Goal: Information Seeking & Learning: Learn about a topic

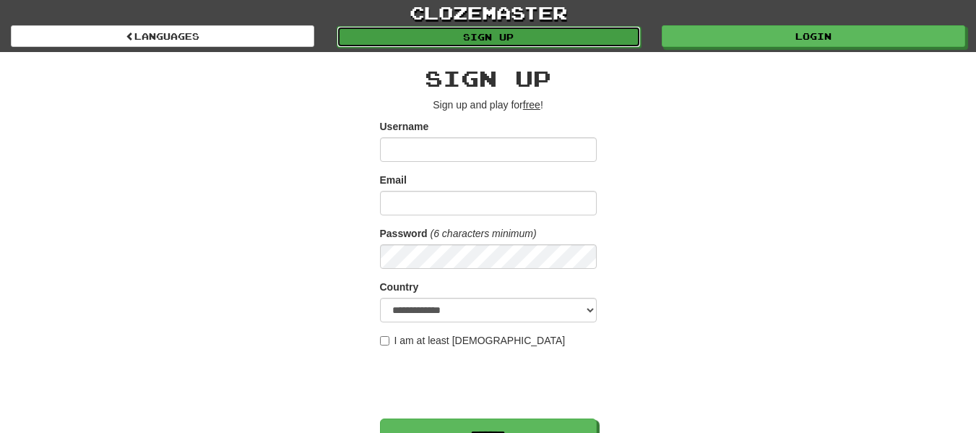
click at [549, 34] on link "Sign up" at bounding box center [488, 37] width 303 height 22
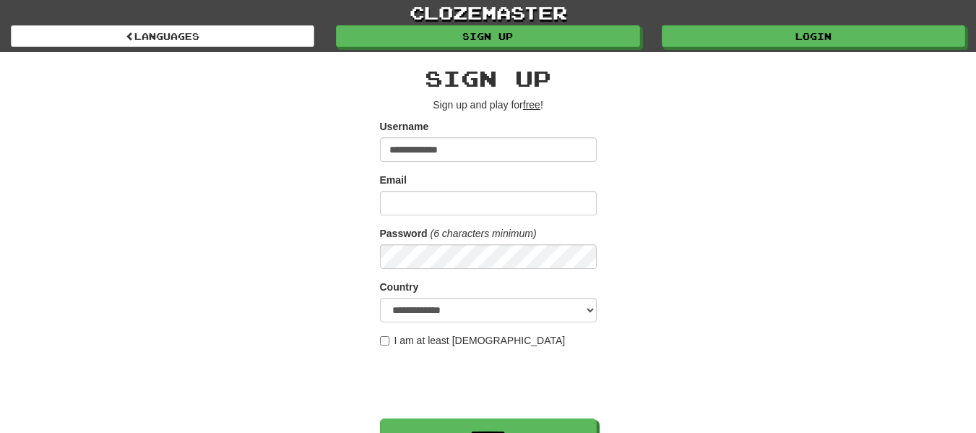
type input "**********"
type input "*"
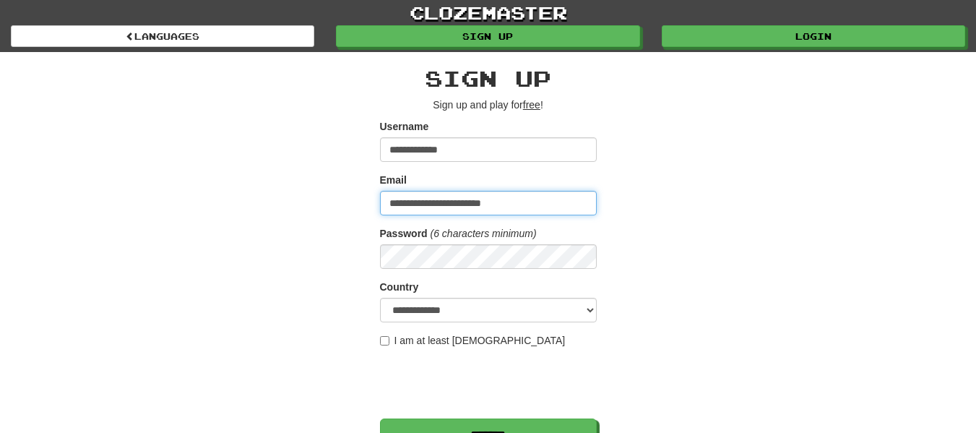
type input "**********"
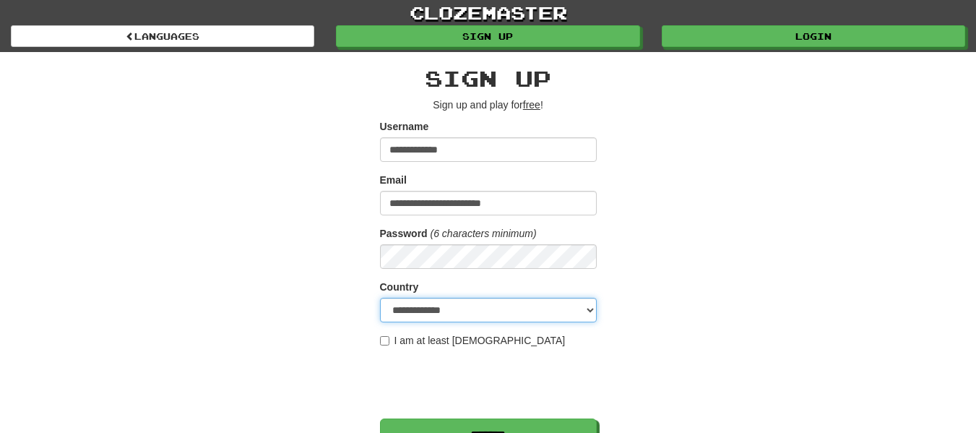
select select "**"
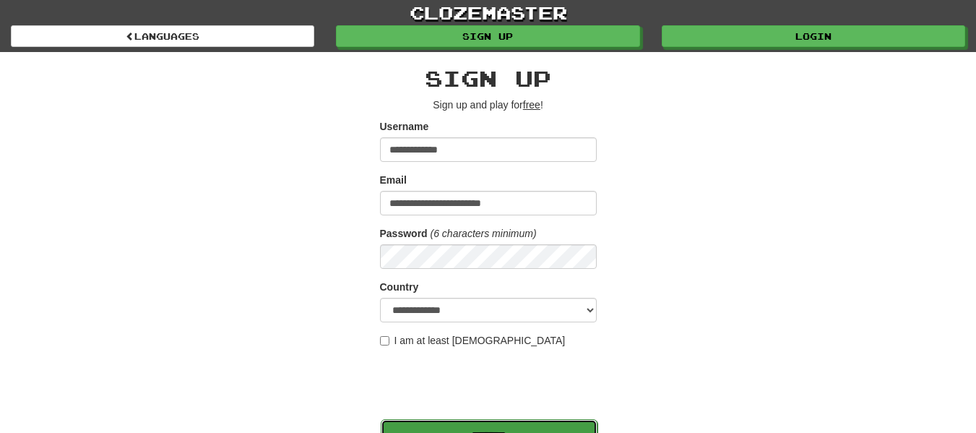
click at [465, 427] on input "*******" at bounding box center [489, 435] width 217 height 33
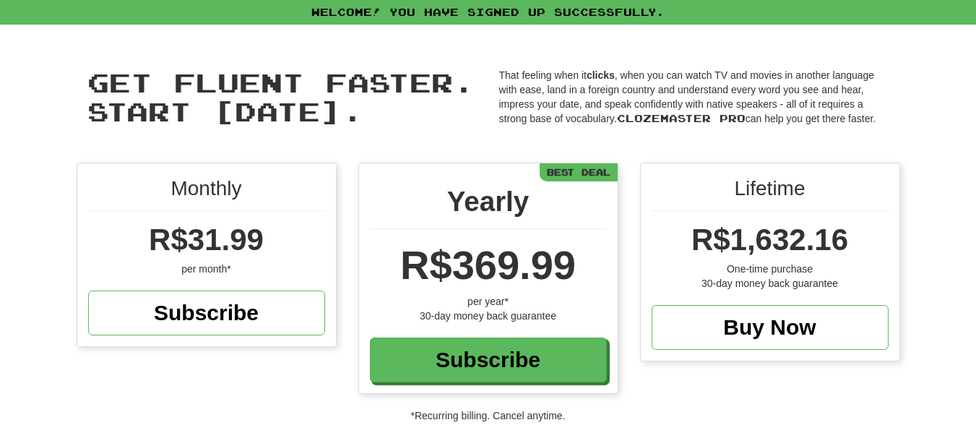
scroll to position [379, 0]
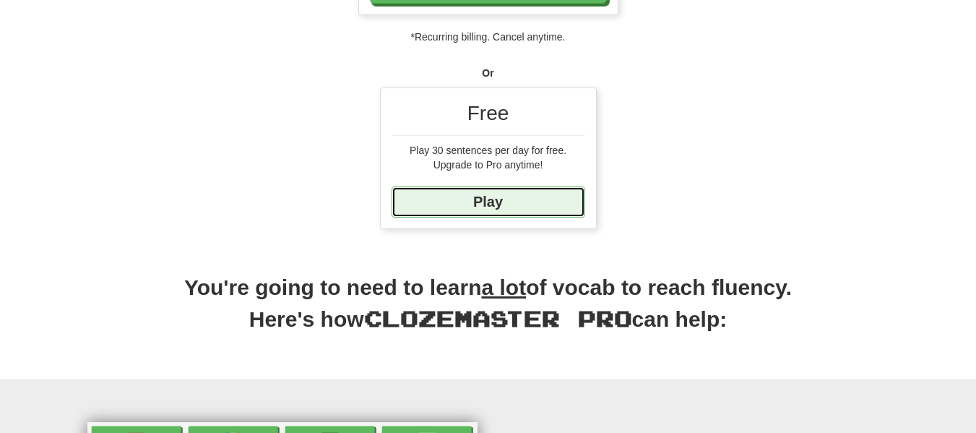
click at [522, 202] on link "Play" at bounding box center [489, 201] width 194 height 31
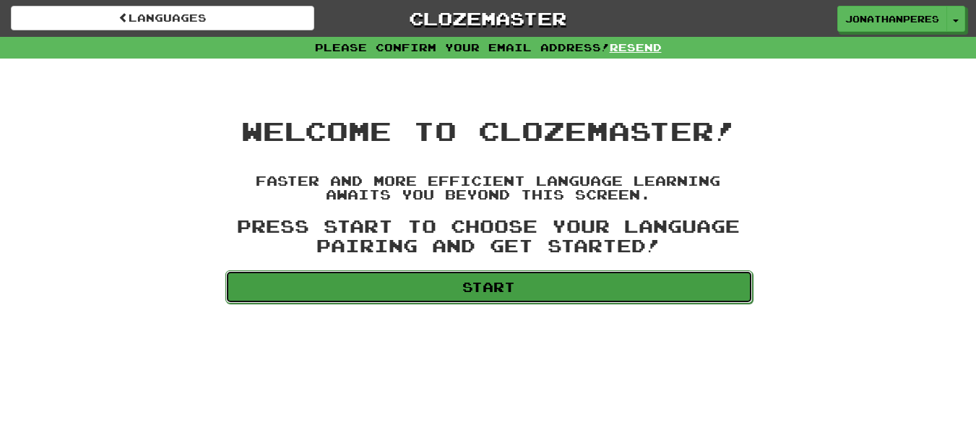
click at [538, 293] on link "Start" at bounding box center [488, 286] width 527 height 33
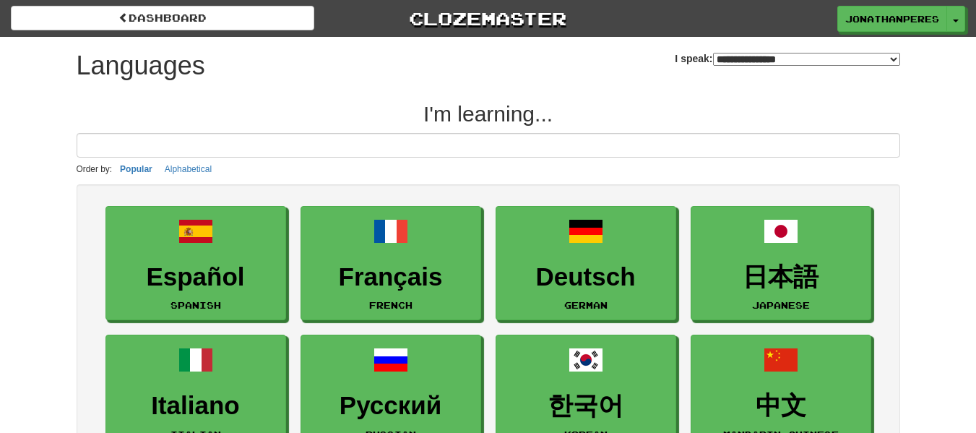
select select "*******"
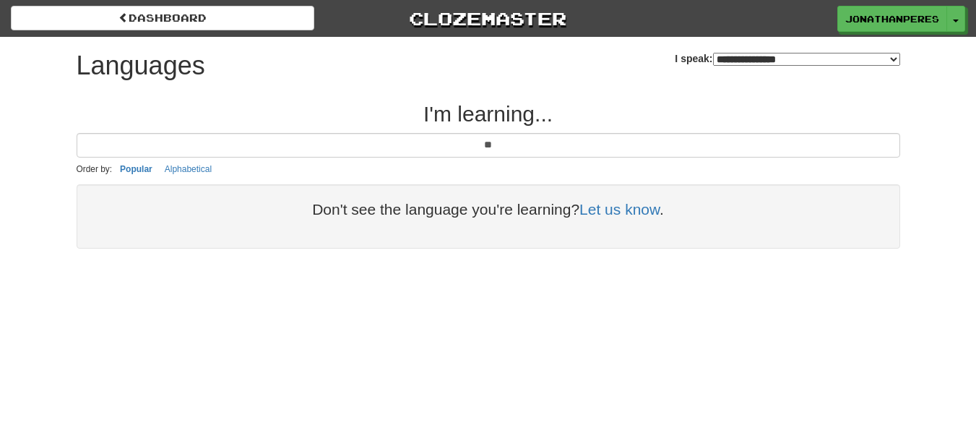
type input "*"
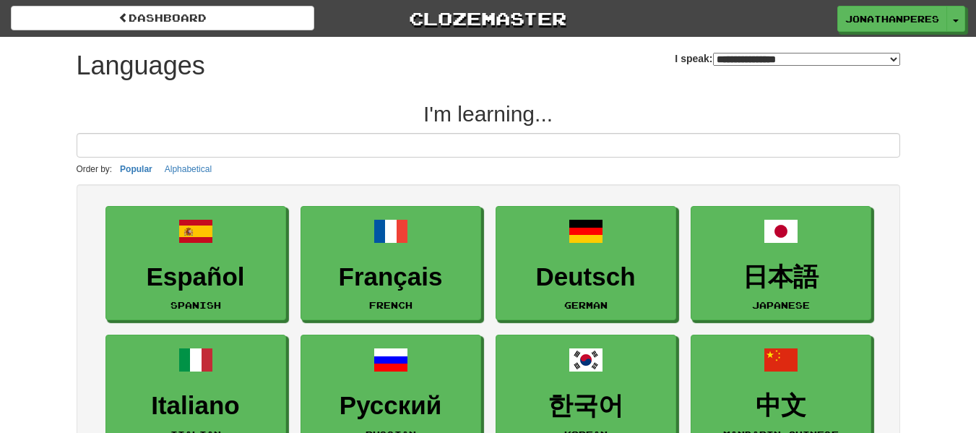
click at [591, 138] on input at bounding box center [489, 145] width 824 height 25
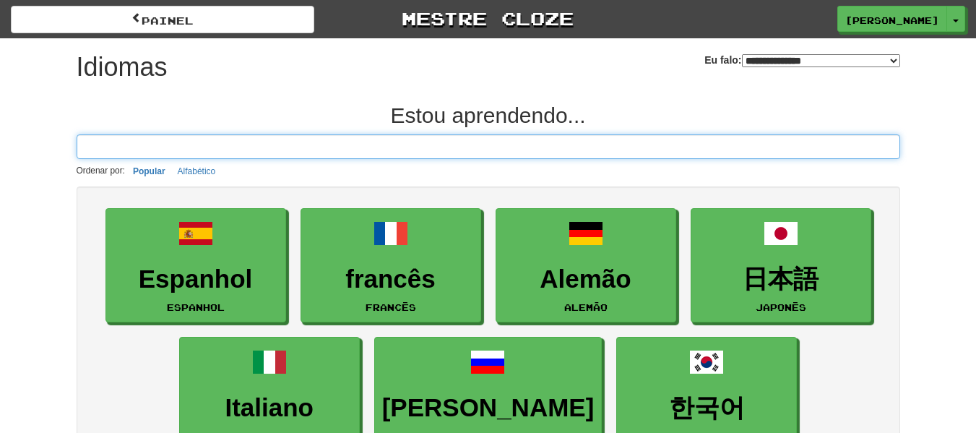
click at [727, 149] on input at bounding box center [489, 146] width 824 height 25
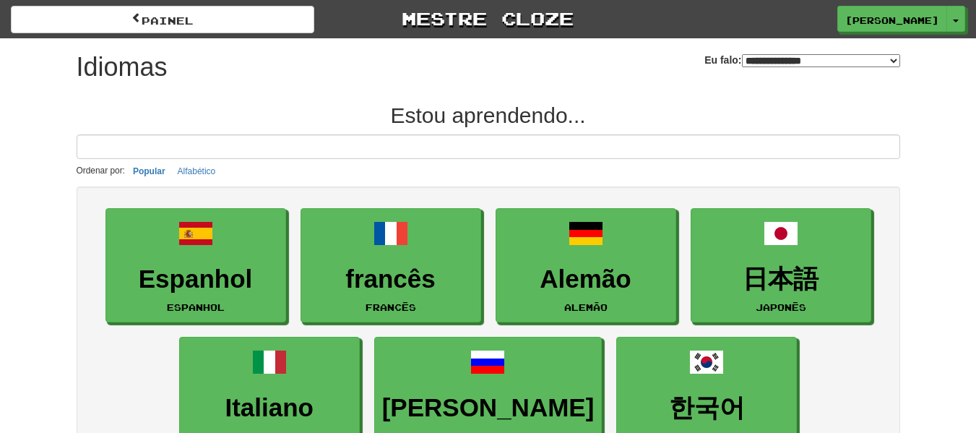
click at [767, 60] on select "**********" at bounding box center [821, 60] width 158 height 13
select select "*********"
click at [742, 54] on select "**********" at bounding box center [821, 60] width 158 height 13
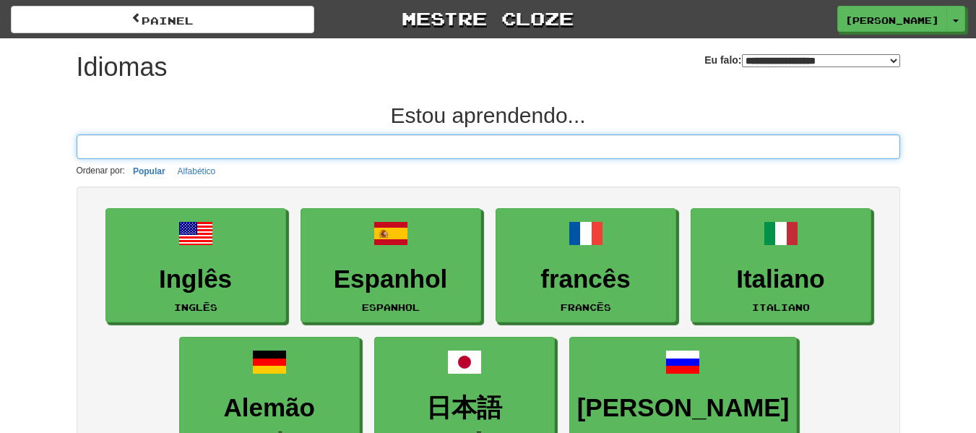
click at [561, 137] on input at bounding box center [489, 146] width 824 height 25
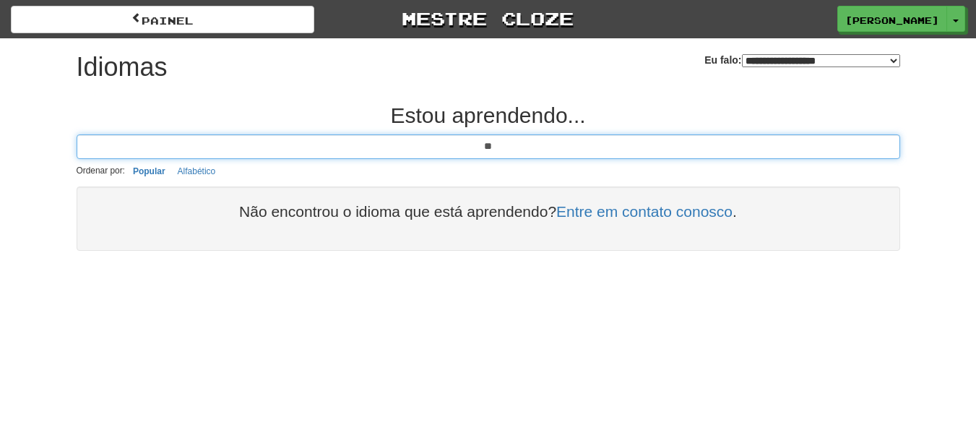
type input "*"
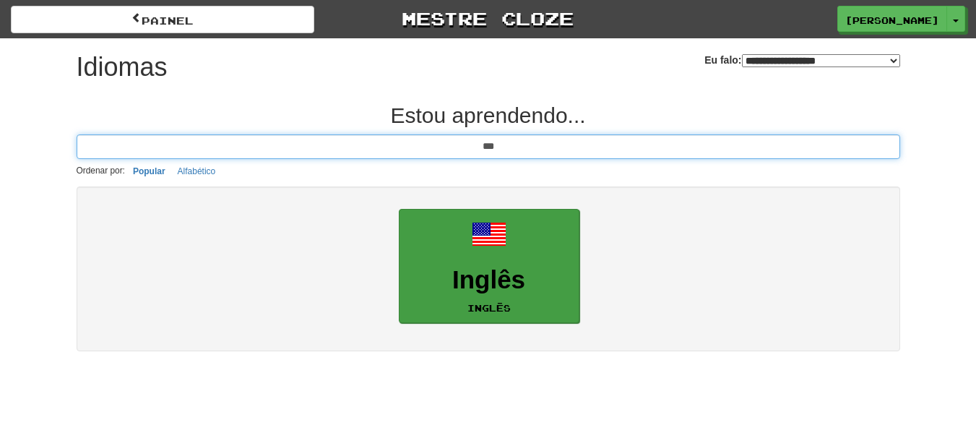
type input "***"
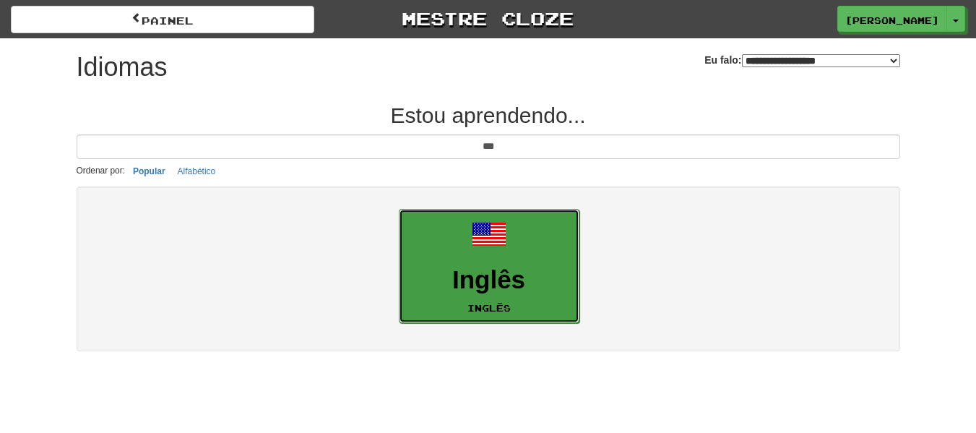
click at [493, 256] on link "Inglês Inglês" at bounding box center [489, 266] width 181 height 115
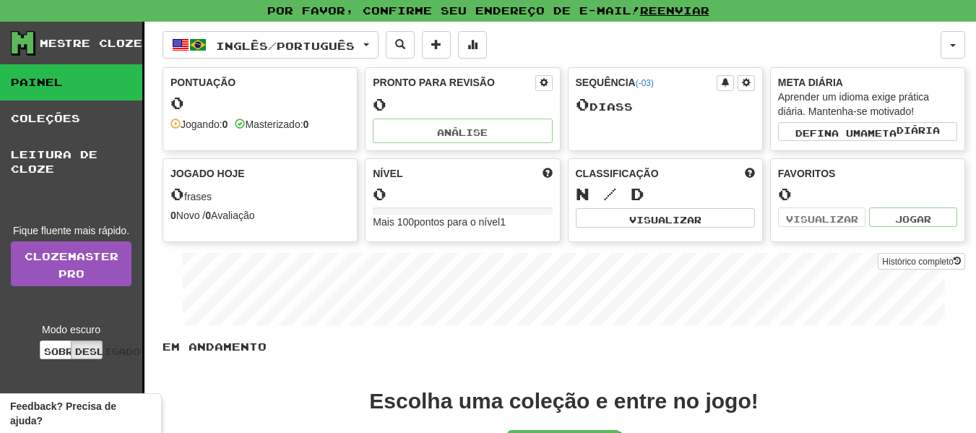
click at [329, 105] on div "0" at bounding box center [259, 103] width 179 height 18
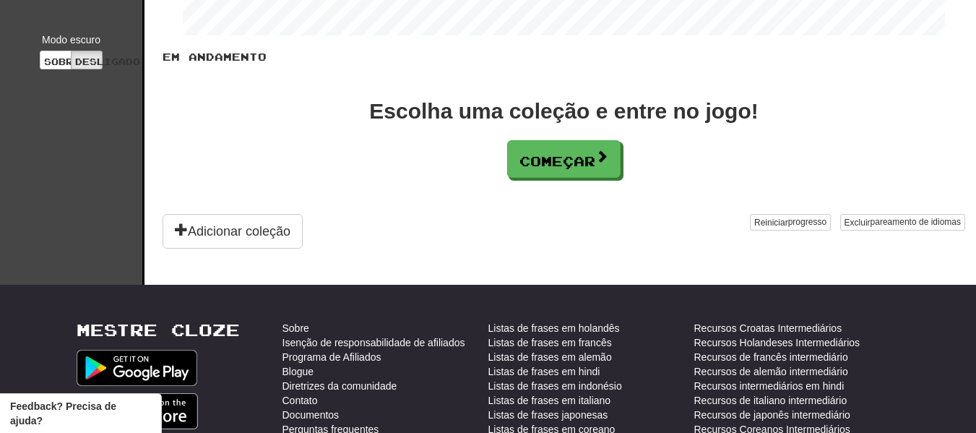
scroll to position [318, 0]
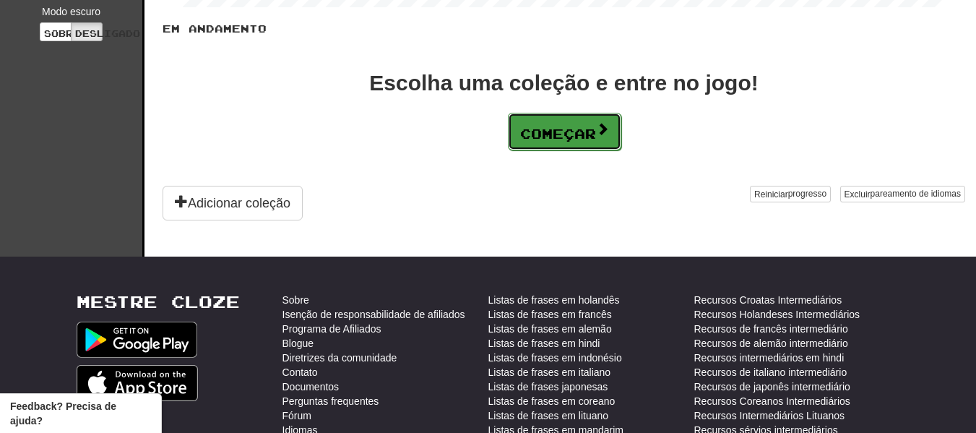
click at [590, 134] on font "Começar" at bounding box center [558, 134] width 76 height 16
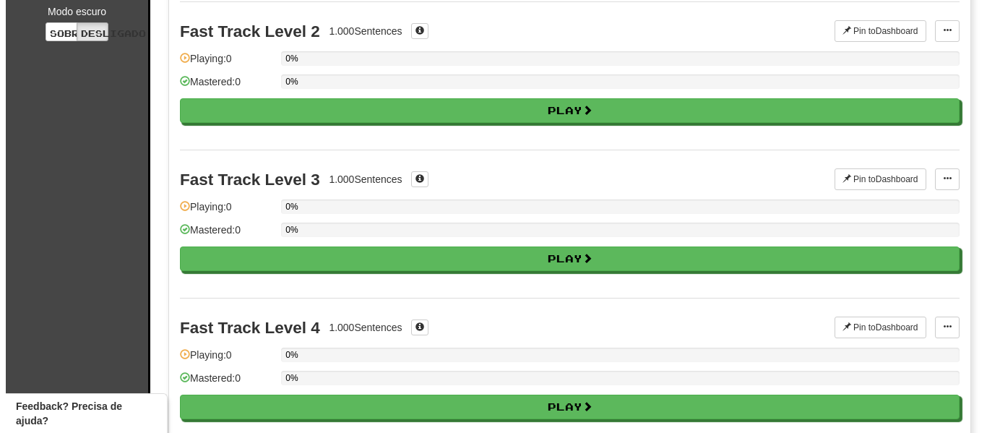
scroll to position [0, 0]
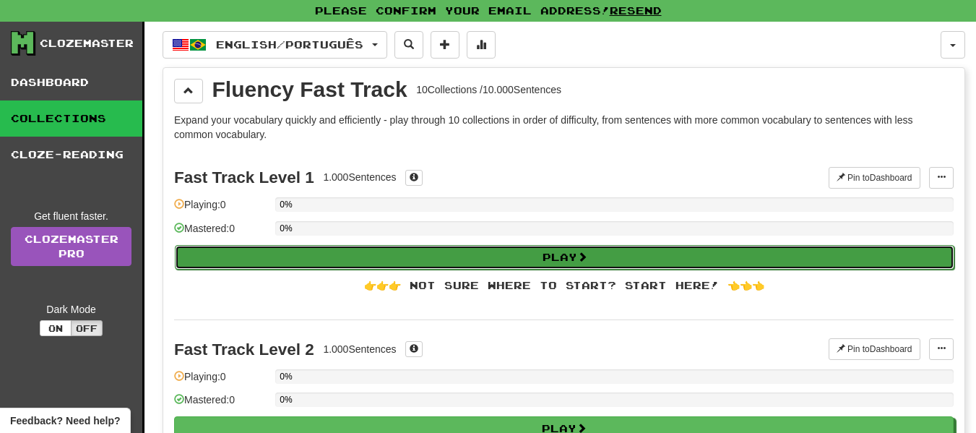
click at [585, 258] on span at bounding box center [582, 256] width 10 height 10
select select "**"
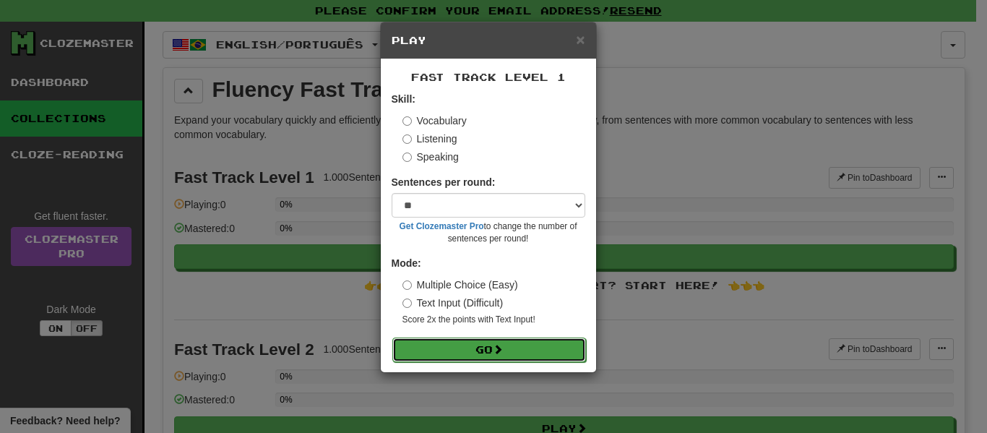
click at [518, 346] on button "Go" at bounding box center [489, 349] width 194 height 25
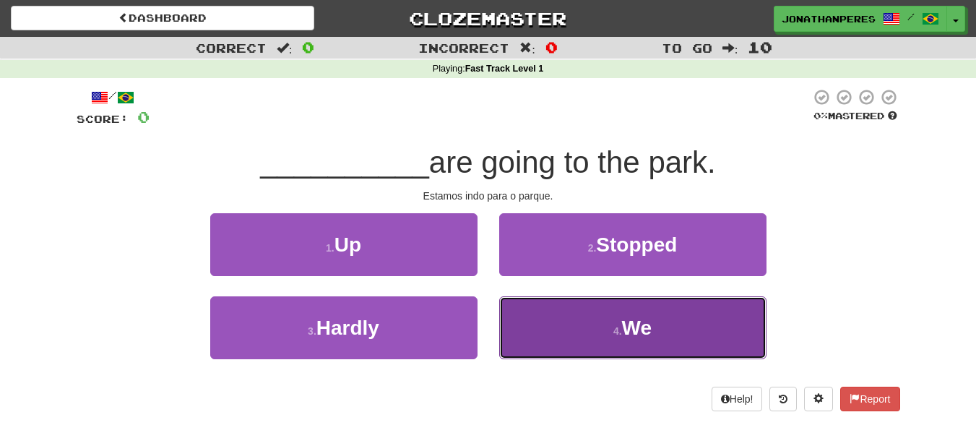
click at [553, 340] on button "4 . We" at bounding box center [632, 327] width 267 height 63
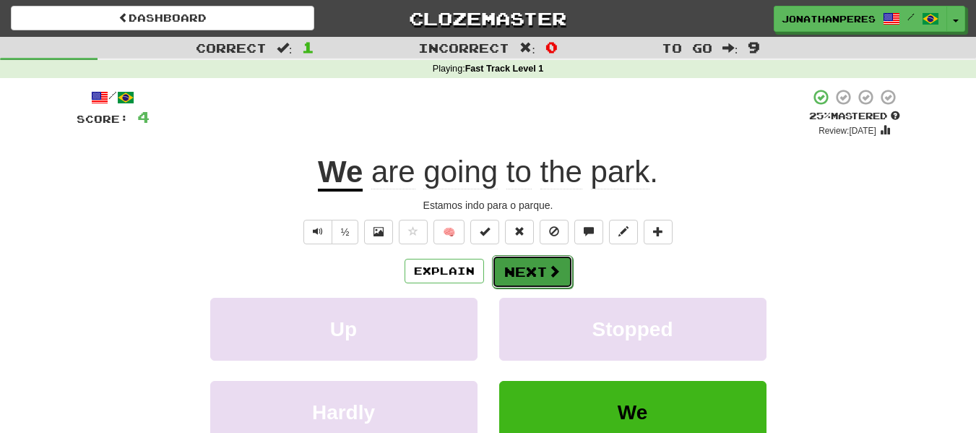
click at [532, 282] on button "Next" at bounding box center [532, 271] width 81 height 33
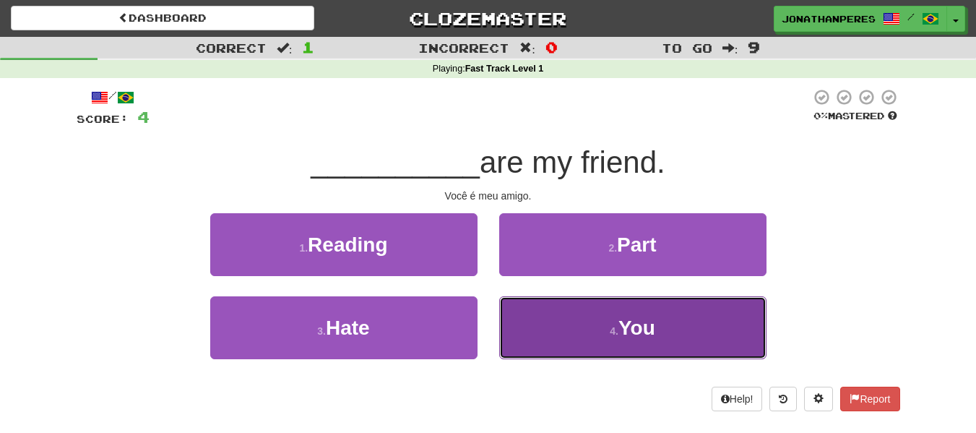
click at [613, 319] on button "4 . You" at bounding box center [632, 327] width 267 height 63
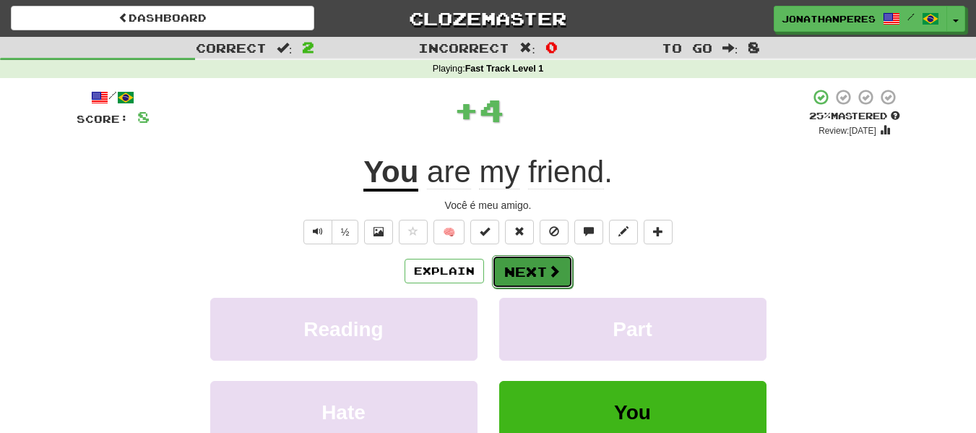
click at [559, 269] on button "Next" at bounding box center [532, 271] width 81 height 33
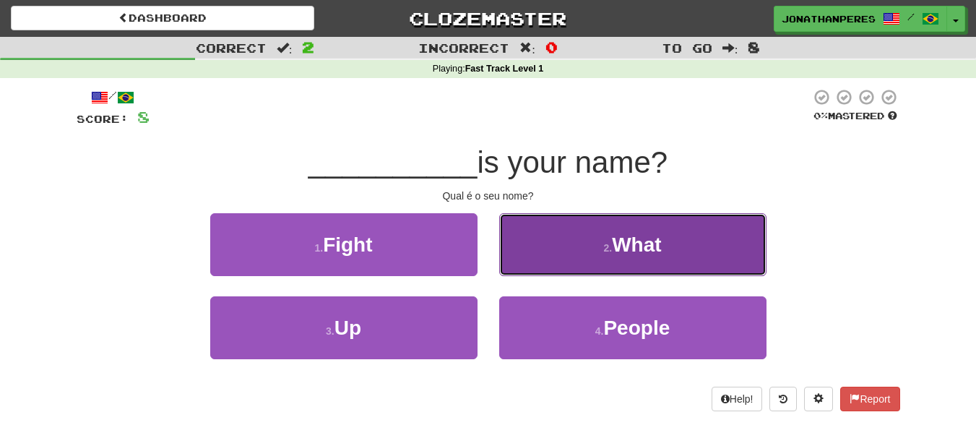
click at [584, 244] on button "2 . What" at bounding box center [632, 244] width 267 height 63
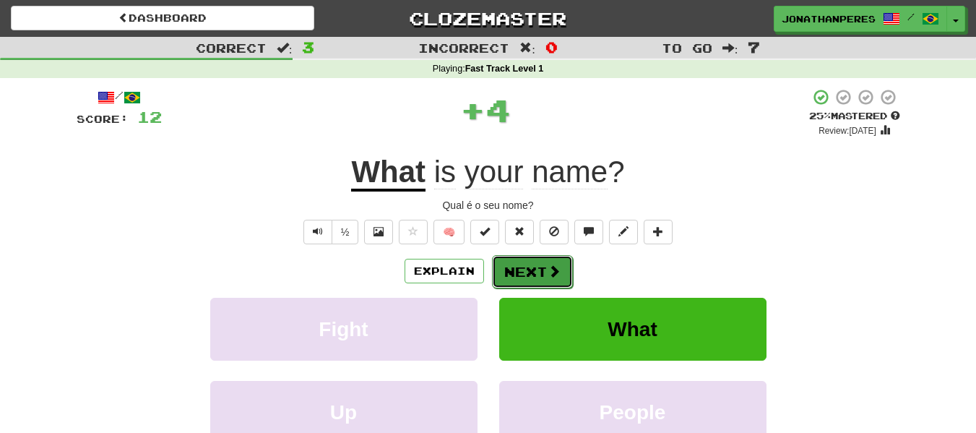
click at [558, 281] on button "Next" at bounding box center [532, 271] width 81 height 33
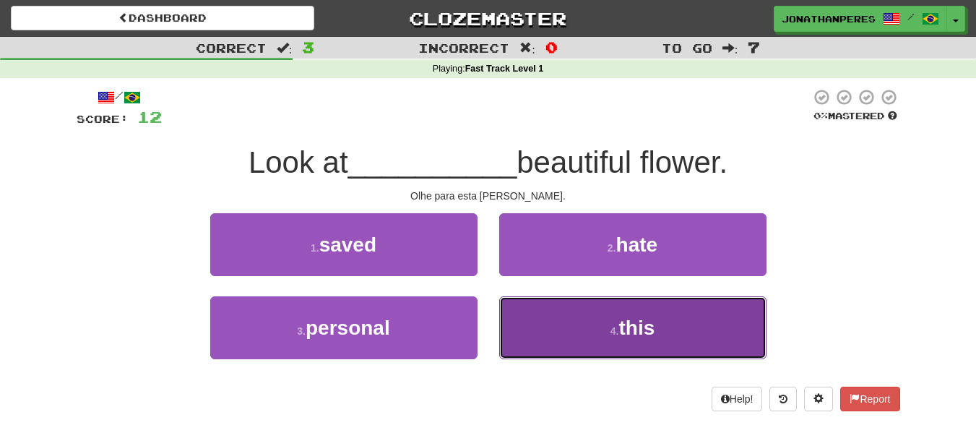
click at [579, 312] on button "4 . this" at bounding box center [632, 327] width 267 height 63
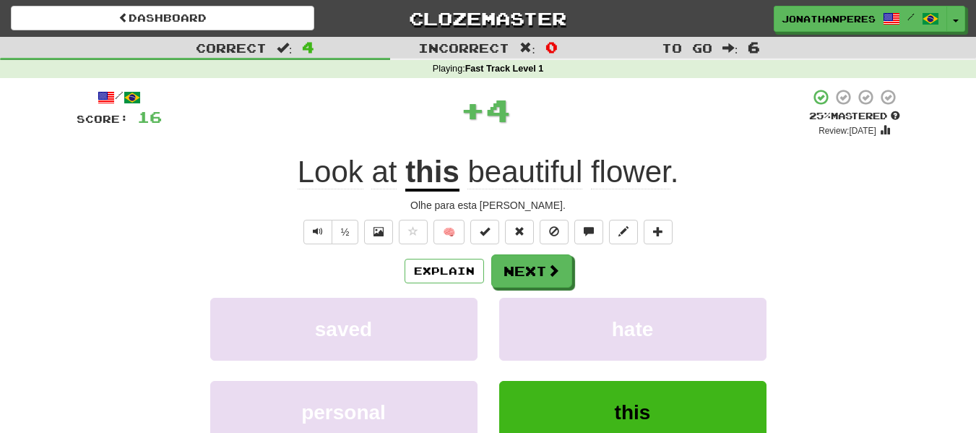
click at [550, 291] on div "Explain Next saved hate personal this Learn more: saved hate personal this" at bounding box center [489, 370] width 824 height 232
click at [549, 284] on button "Next" at bounding box center [532, 271] width 81 height 33
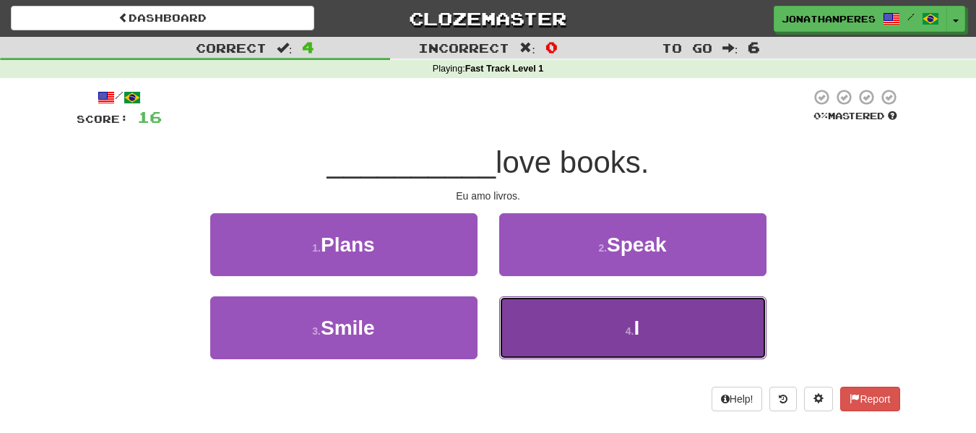
click at [581, 303] on button "4 . I" at bounding box center [632, 327] width 267 height 63
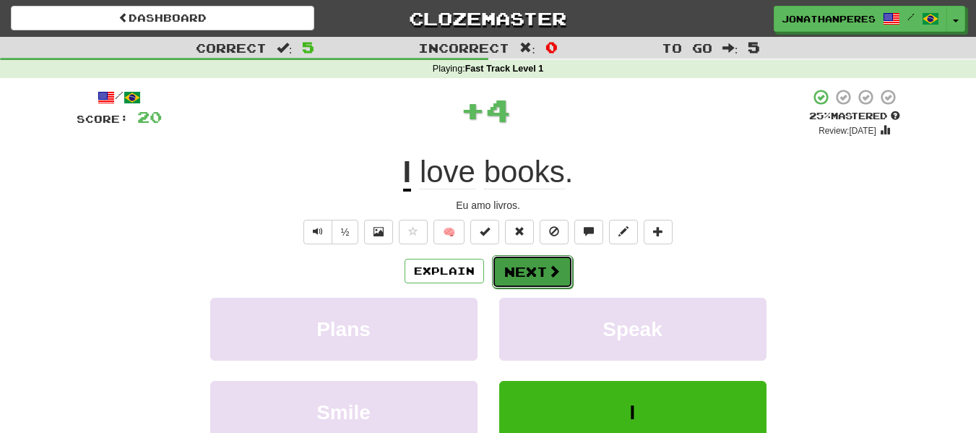
click at [541, 278] on button "Next" at bounding box center [532, 271] width 81 height 33
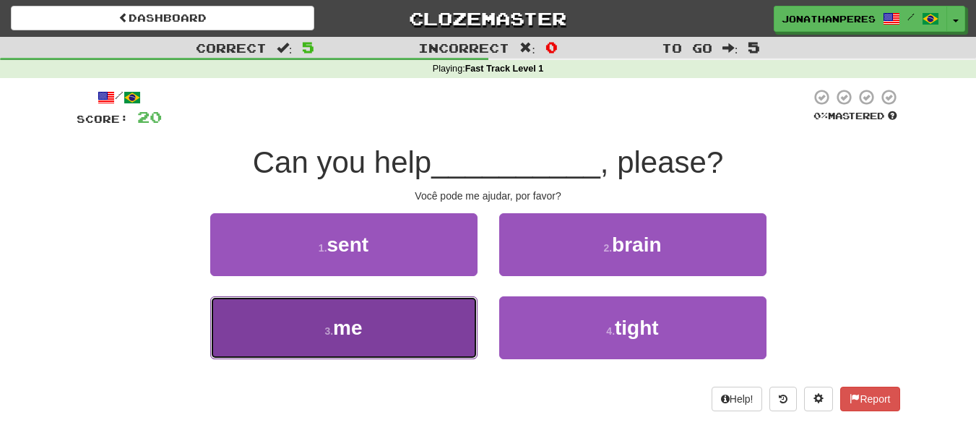
click at [449, 340] on button "3 . me" at bounding box center [343, 327] width 267 height 63
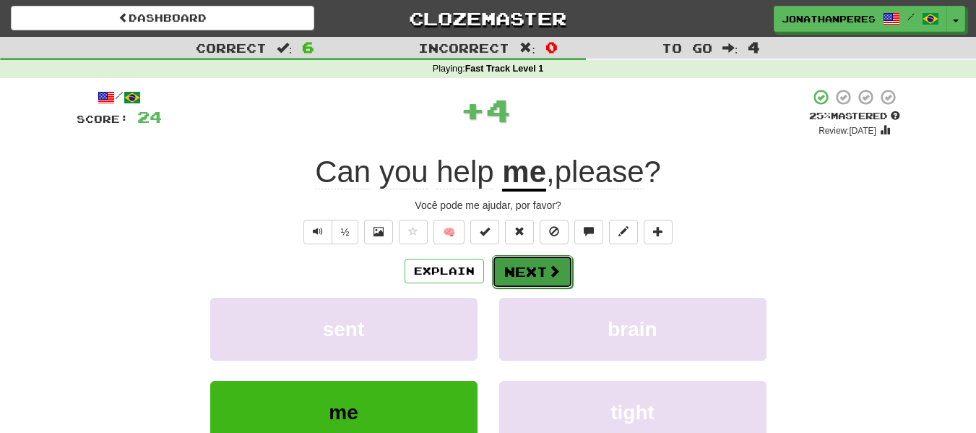
click at [532, 285] on button "Next" at bounding box center [532, 271] width 81 height 33
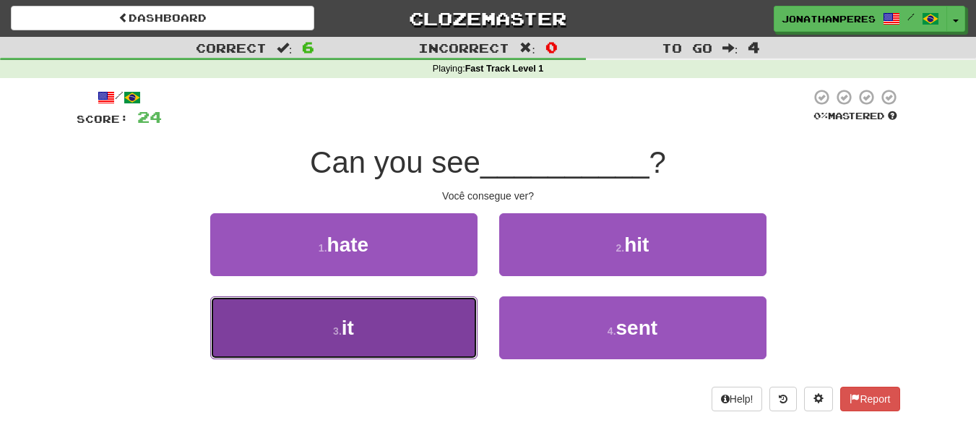
click at [471, 334] on button "3 . it" at bounding box center [343, 327] width 267 height 63
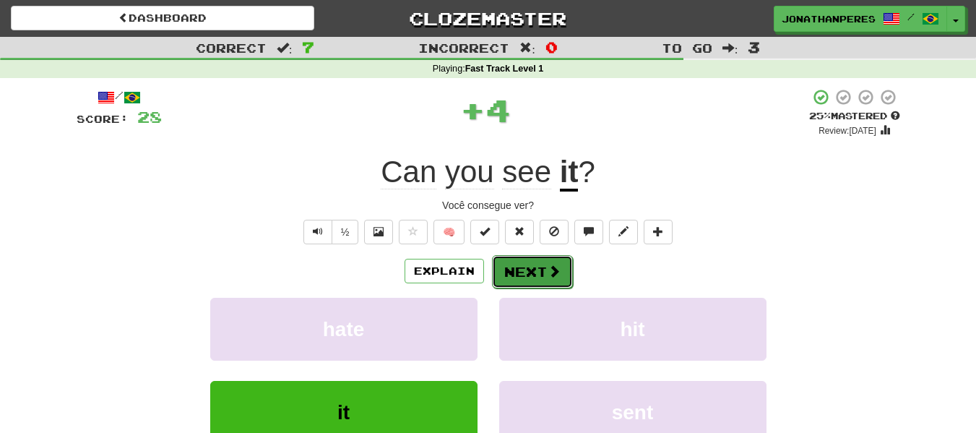
click at [532, 269] on button "Next" at bounding box center [532, 271] width 81 height 33
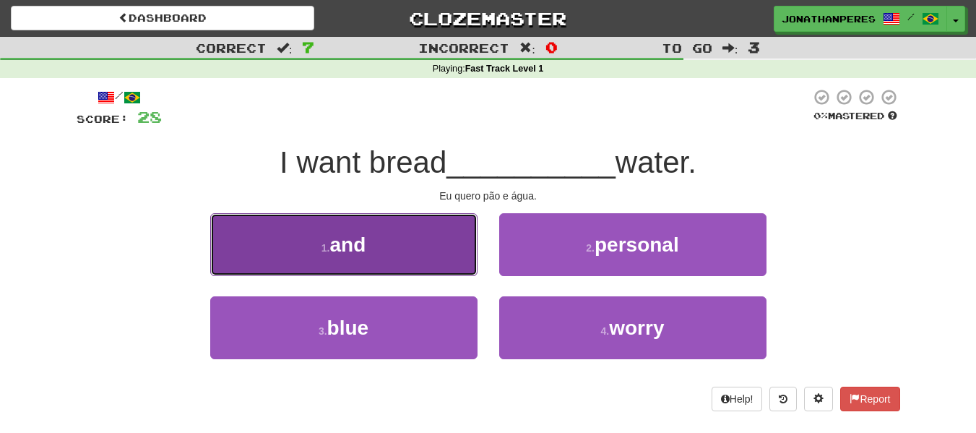
click at [463, 262] on button "1 . and" at bounding box center [343, 244] width 267 height 63
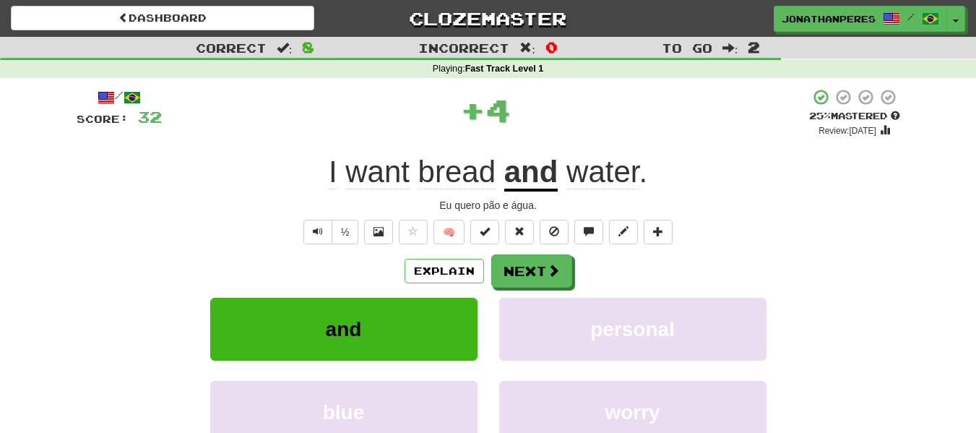
click at [463, 262] on button "Explain" at bounding box center [444, 271] width 79 height 25
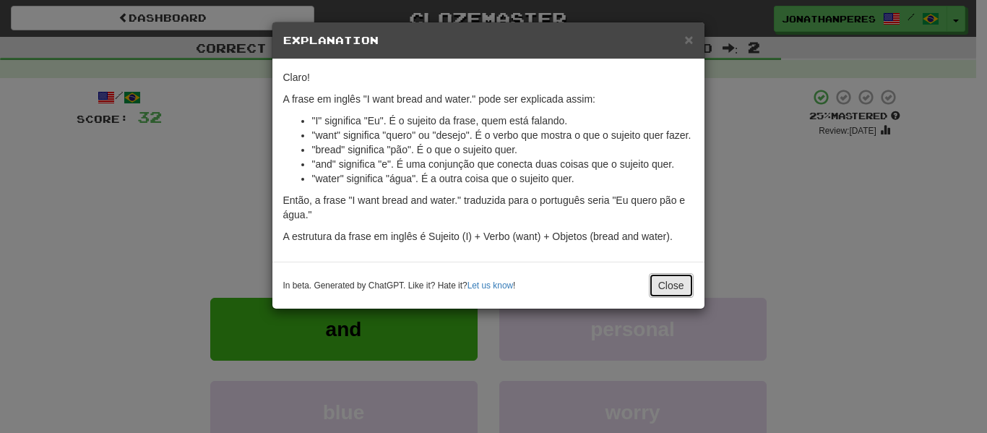
click at [668, 278] on button "Close" at bounding box center [671, 285] width 45 height 25
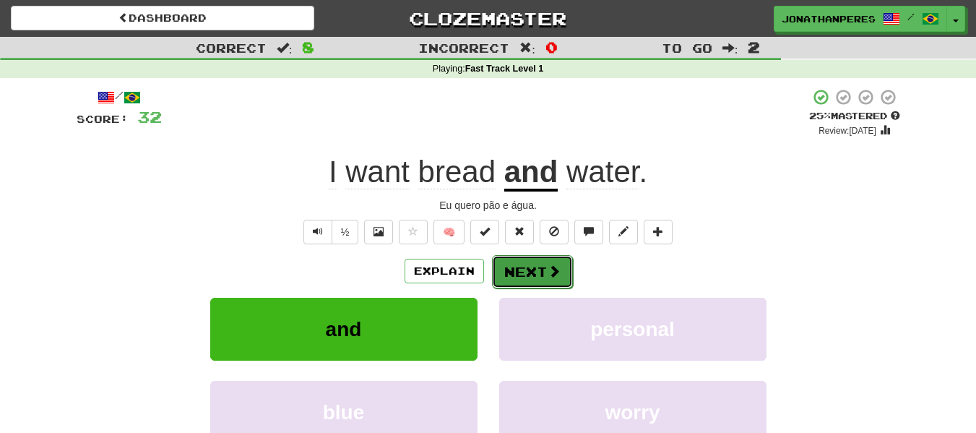
click at [563, 271] on button "Next" at bounding box center [532, 271] width 81 height 33
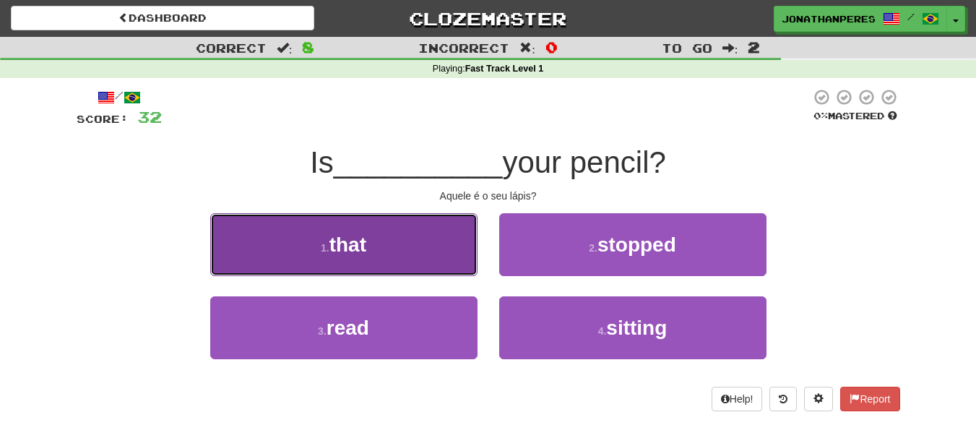
click at [423, 252] on button "1 . that" at bounding box center [343, 244] width 267 height 63
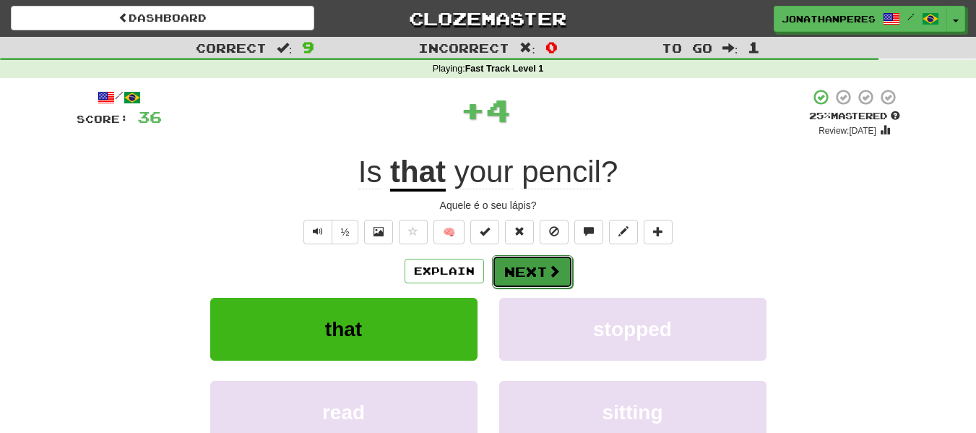
click at [515, 271] on button "Next" at bounding box center [532, 271] width 81 height 33
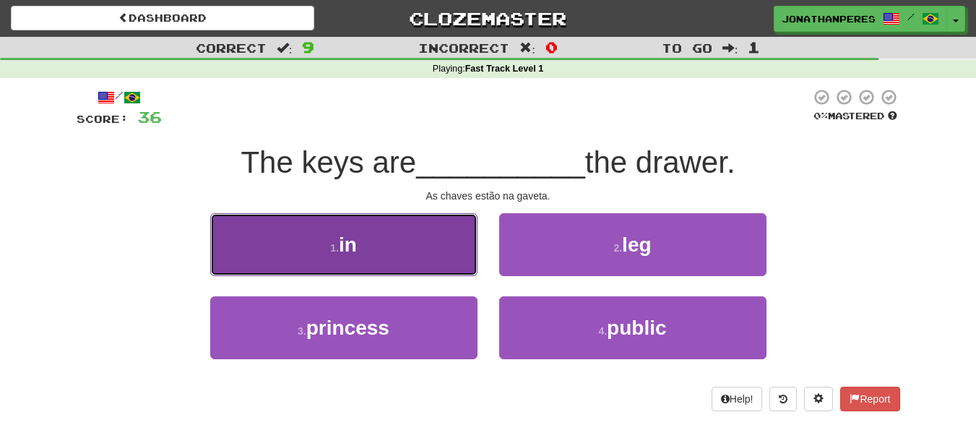
click at [467, 269] on button "1 . in" at bounding box center [343, 244] width 267 height 63
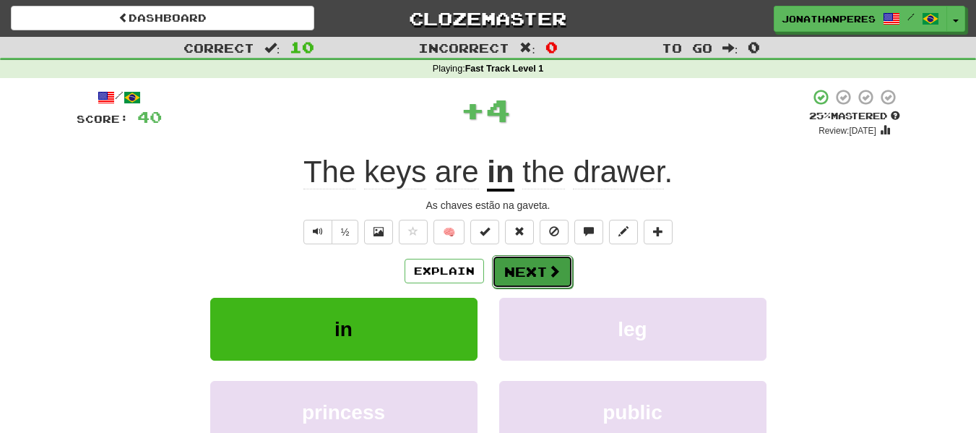
click at [524, 258] on button "Next" at bounding box center [532, 271] width 81 height 33
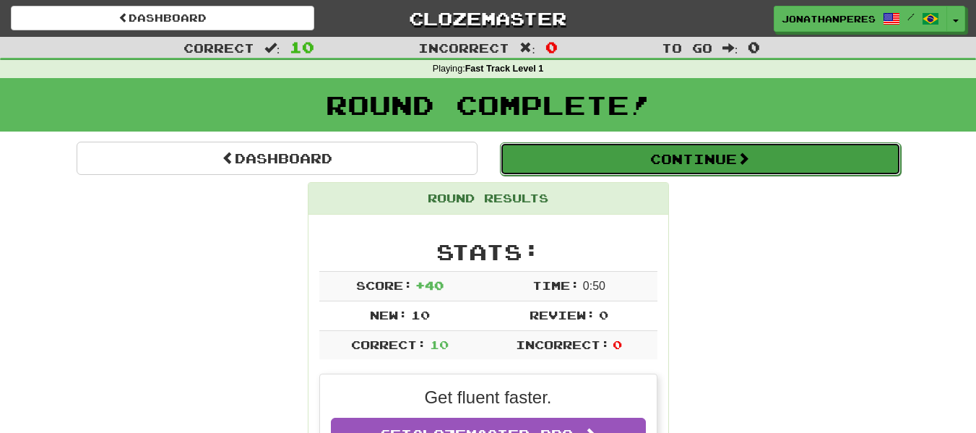
click at [685, 168] on button "Continue" at bounding box center [700, 158] width 401 height 33
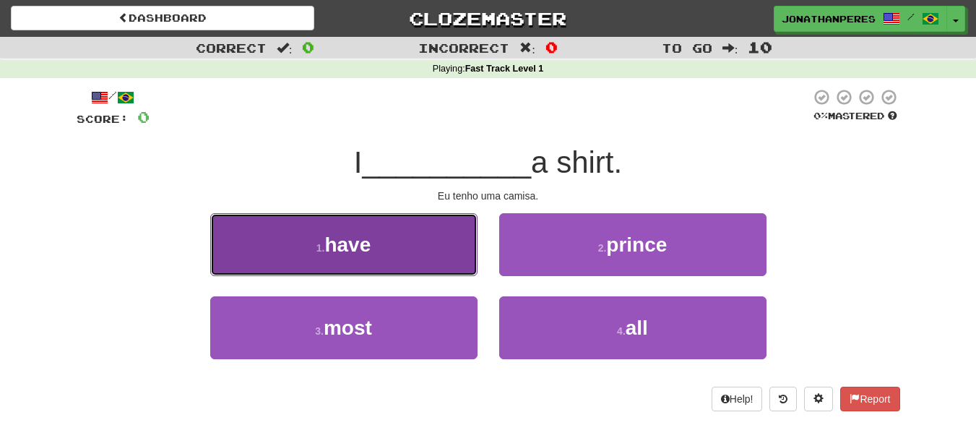
click at [425, 256] on button "1 . have" at bounding box center [343, 244] width 267 height 63
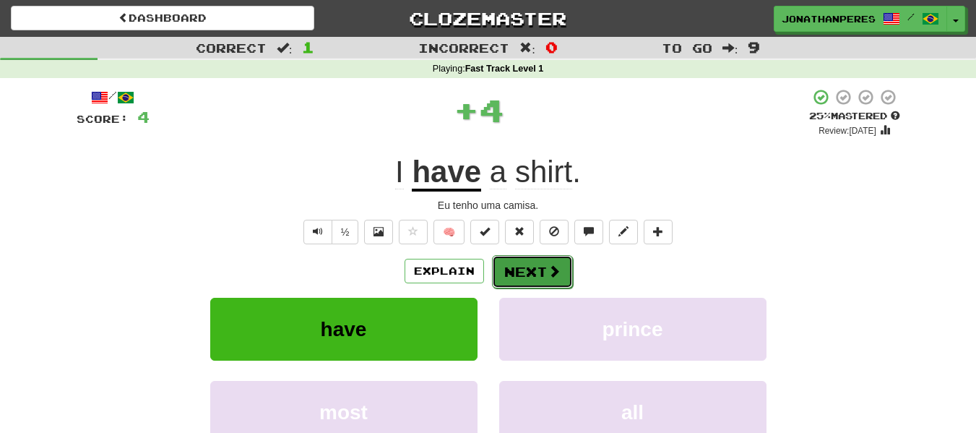
click at [543, 267] on button "Next" at bounding box center [532, 271] width 81 height 33
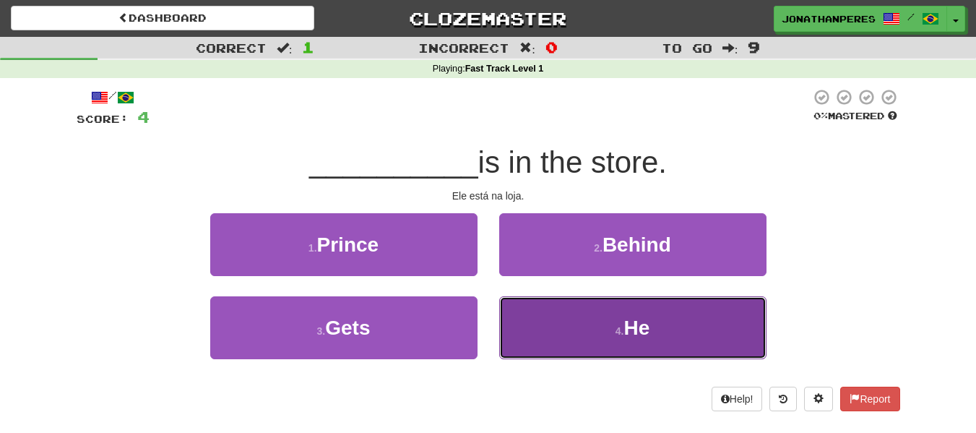
click at [616, 318] on button "4 . He" at bounding box center [632, 327] width 267 height 63
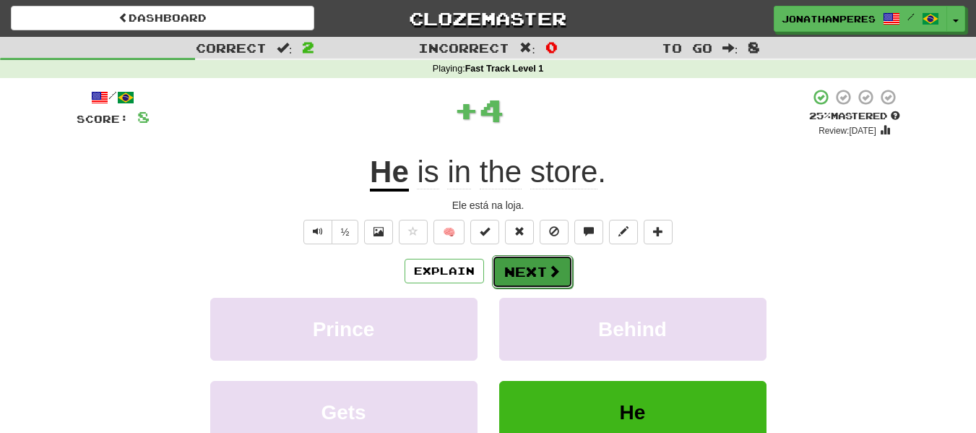
click at [557, 273] on span at bounding box center [554, 270] width 13 height 13
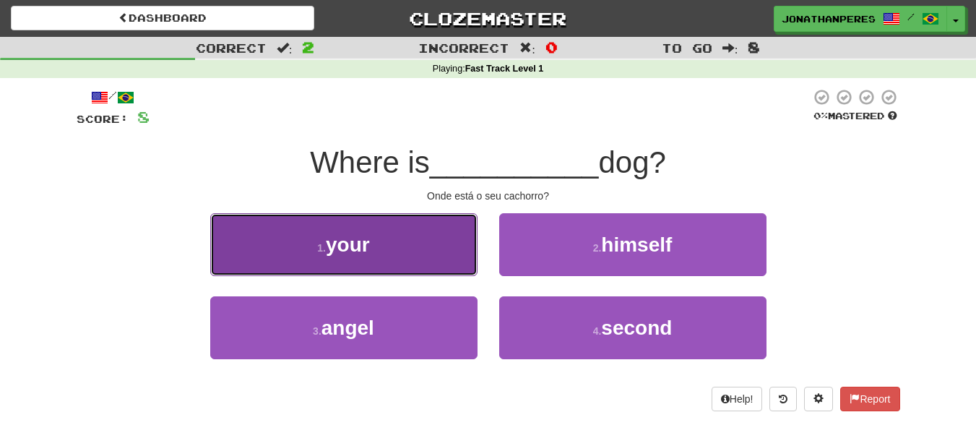
click at [405, 272] on button "1 . your" at bounding box center [343, 244] width 267 height 63
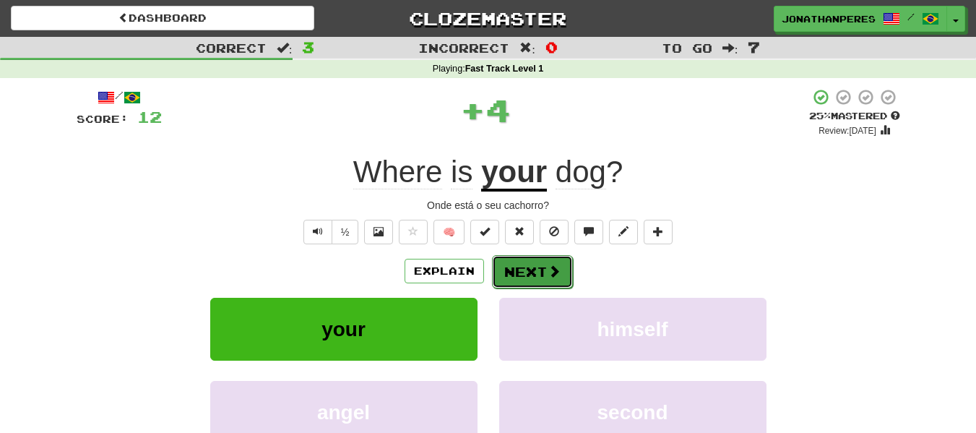
click at [542, 264] on button "Next" at bounding box center [532, 271] width 81 height 33
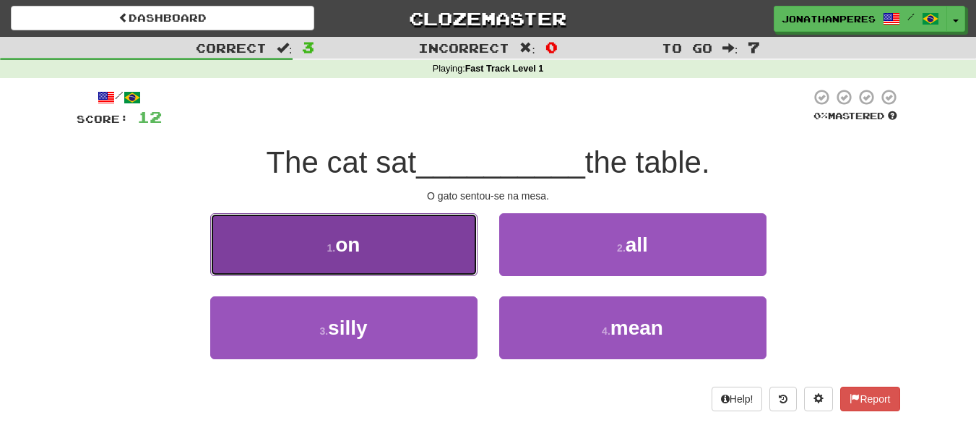
click at [458, 274] on button "1 . on" at bounding box center [343, 244] width 267 height 63
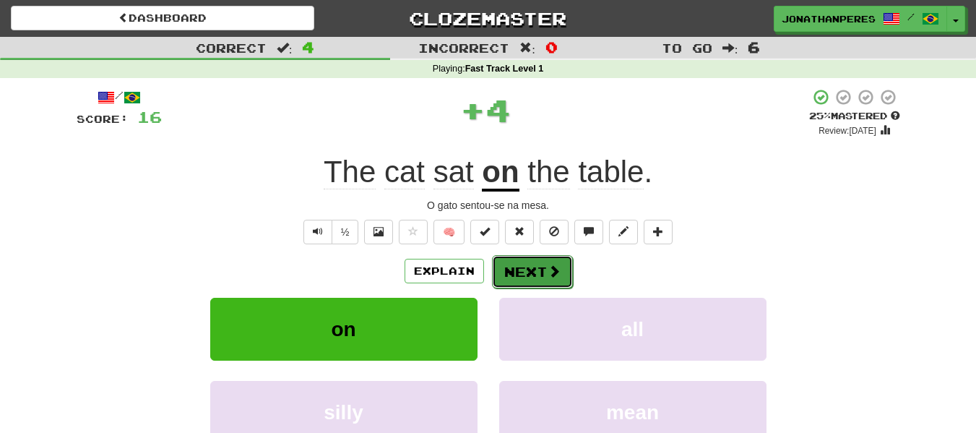
click at [516, 271] on button "Next" at bounding box center [532, 271] width 81 height 33
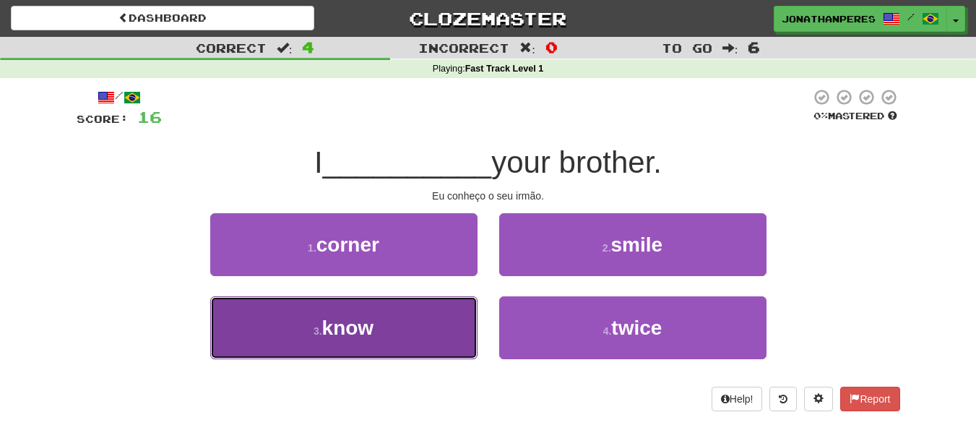
click at [454, 325] on button "3 . know" at bounding box center [343, 327] width 267 height 63
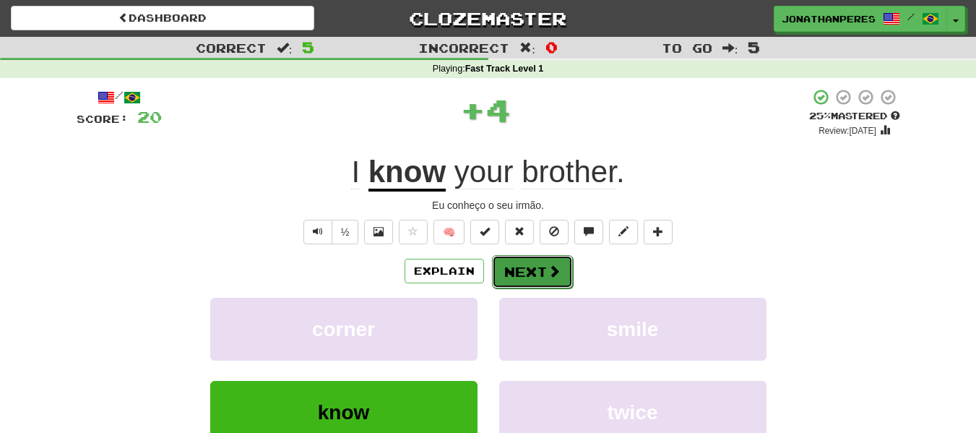
click at [533, 272] on button "Next" at bounding box center [532, 271] width 81 height 33
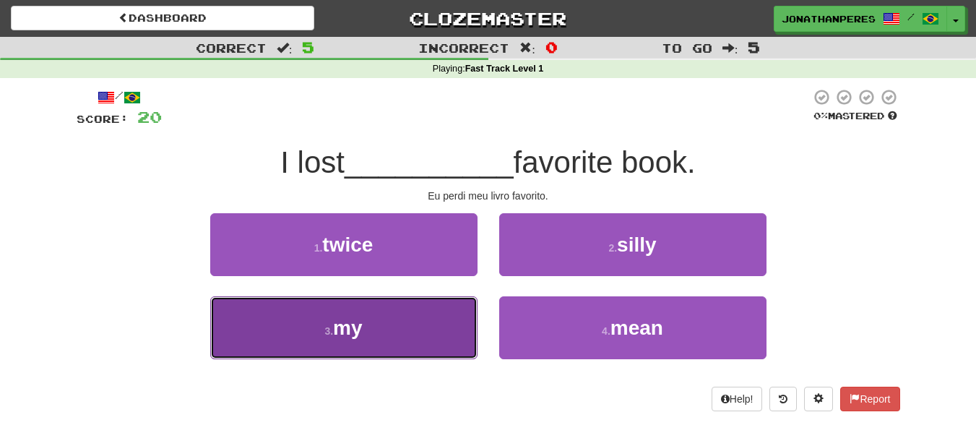
click at [460, 332] on button "3 . my" at bounding box center [343, 327] width 267 height 63
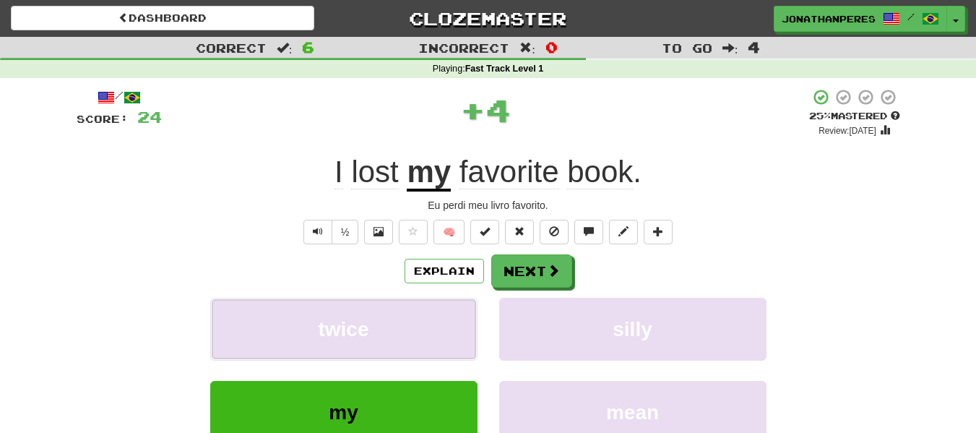
click at [460, 332] on button "twice" at bounding box center [343, 329] width 267 height 63
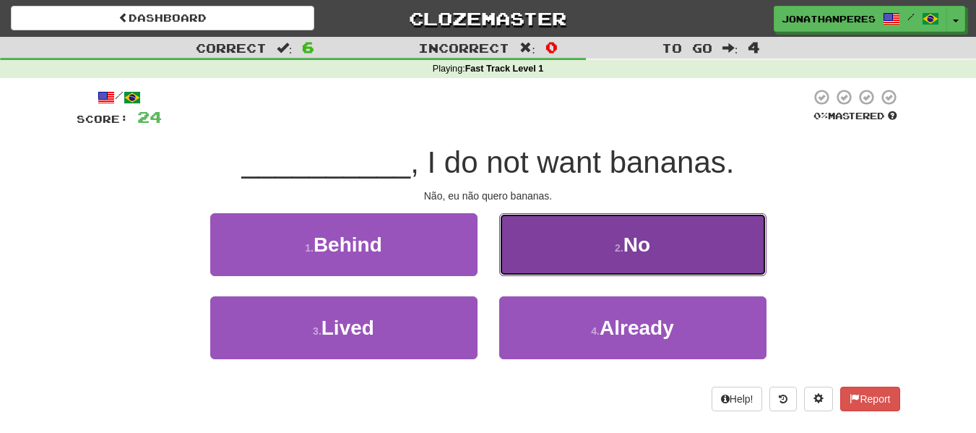
click at [595, 272] on button "2 . No" at bounding box center [632, 244] width 267 height 63
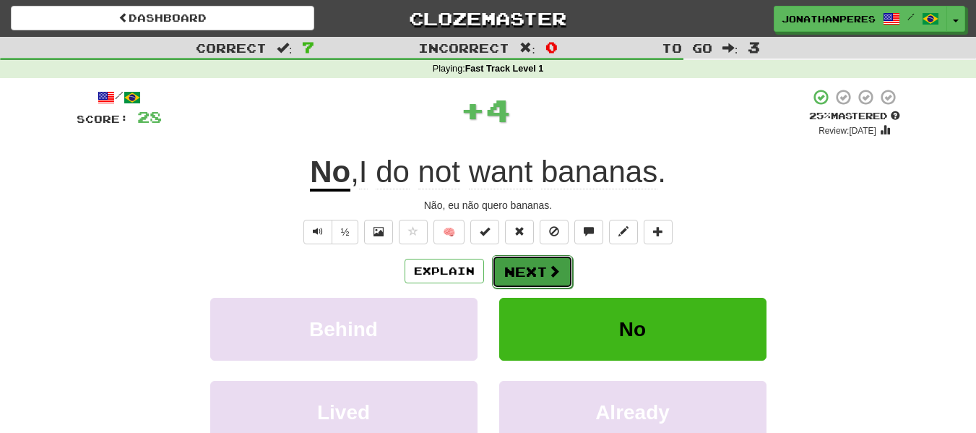
click at [537, 269] on button "Next" at bounding box center [532, 271] width 81 height 33
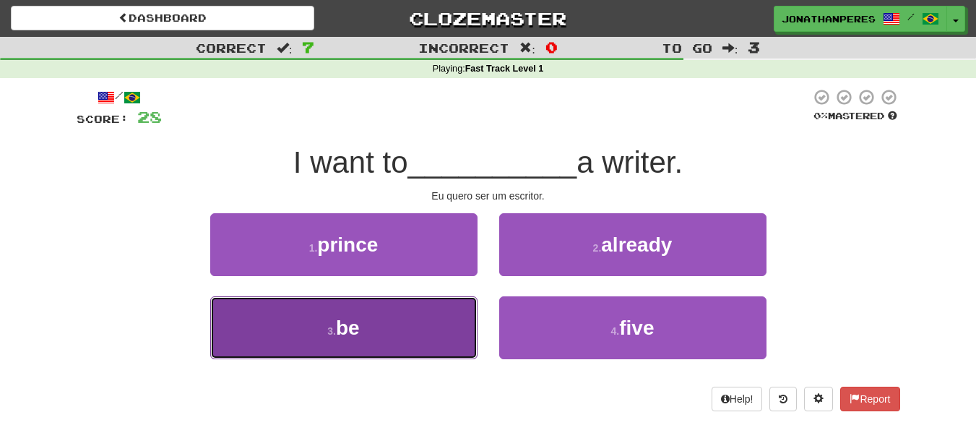
click at [441, 340] on button "3 . be" at bounding box center [343, 327] width 267 height 63
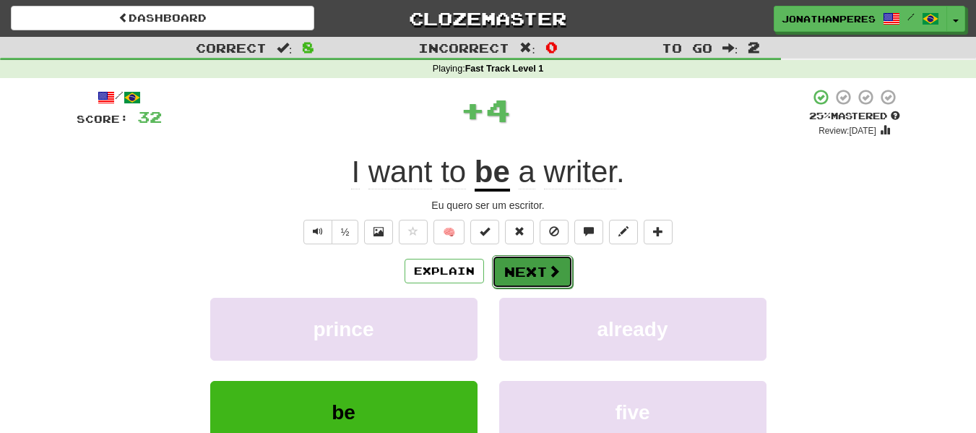
click at [511, 284] on button "Next" at bounding box center [532, 271] width 81 height 33
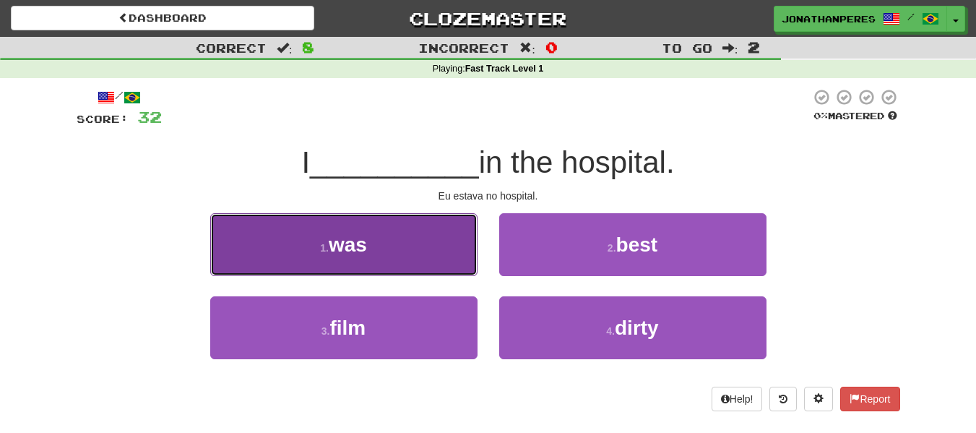
click at [458, 269] on button "1 . was" at bounding box center [343, 244] width 267 height 63
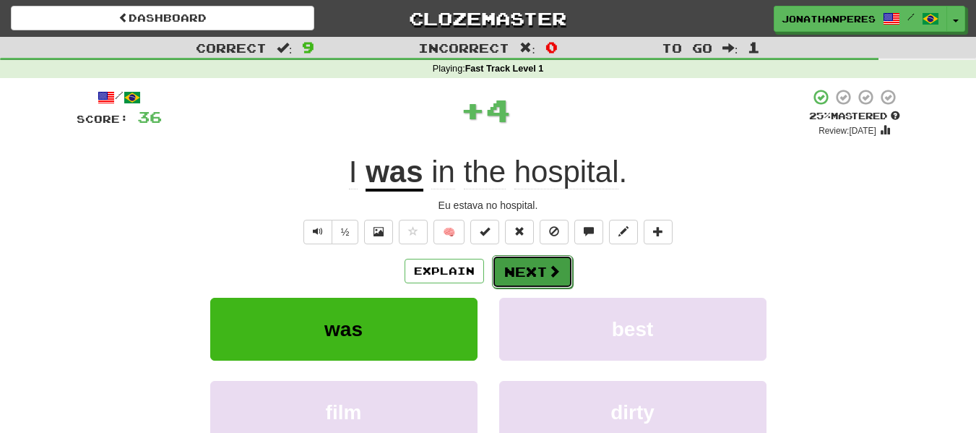
click at [512, 258] on button "Next" at bounding box center [532, 271] width 81 height 33
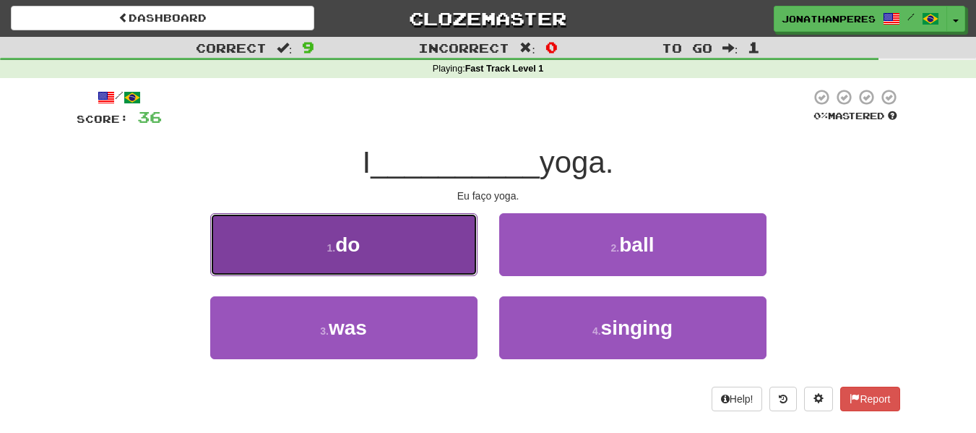
click at [441, 266] on button "1 . do" at bounding box center [343, 244] width 267 height 63
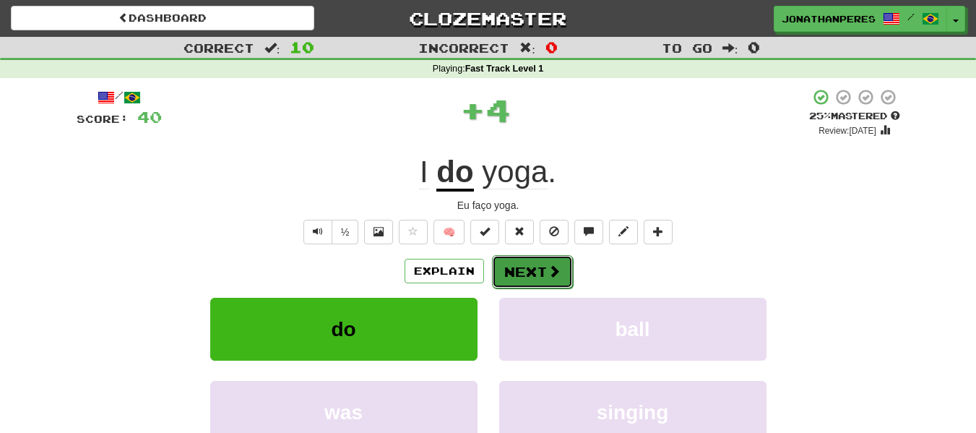
click at [513, 264] on button "Next" at bounding box center [532, 271] width 81 height 33
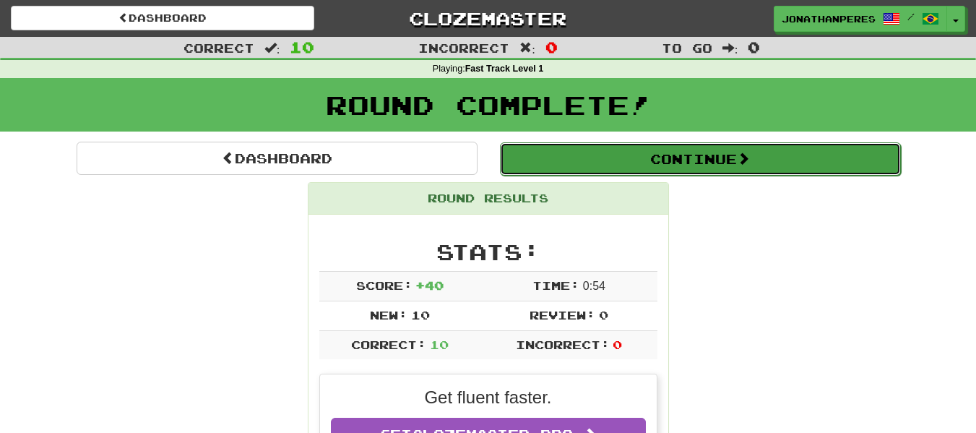
click at [548, 171] on button "Continue" at bounding box center [700, 158] width 401 height 33
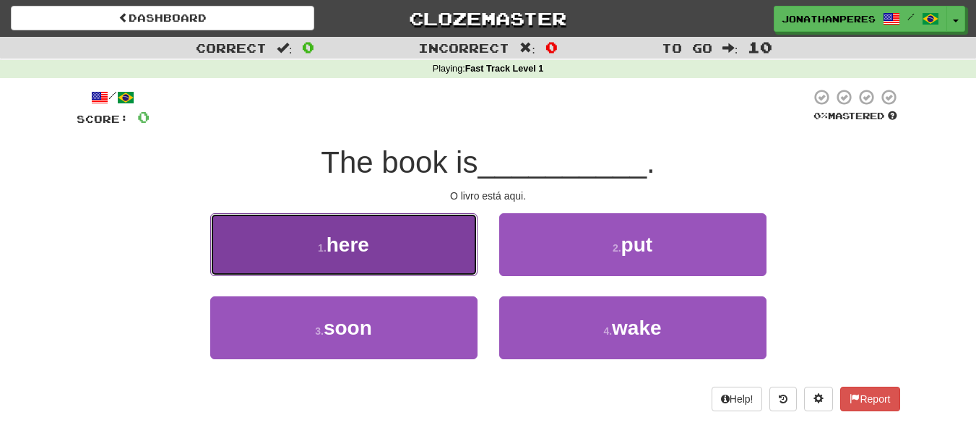
click at [439, 264] on button "1 . here" at bounding box center [343, 244] width 267 height 63
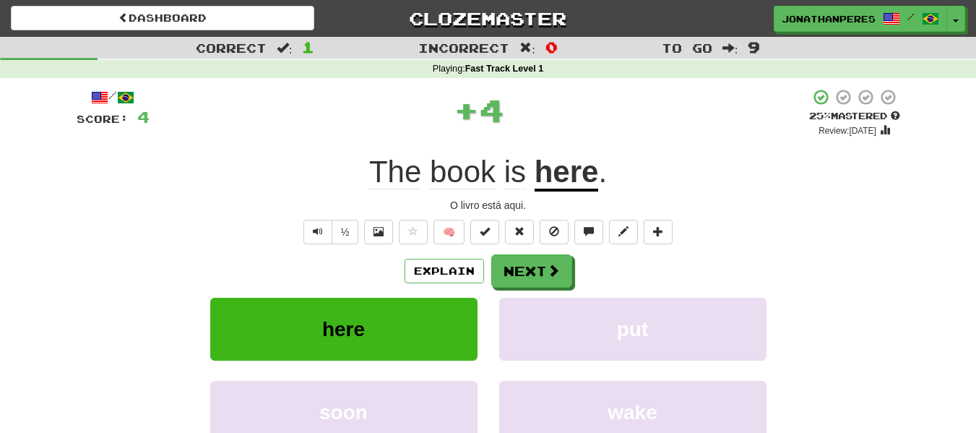
click at [439, 264] on button "Explain" at bounding box center [444, 271] width 79 height 25
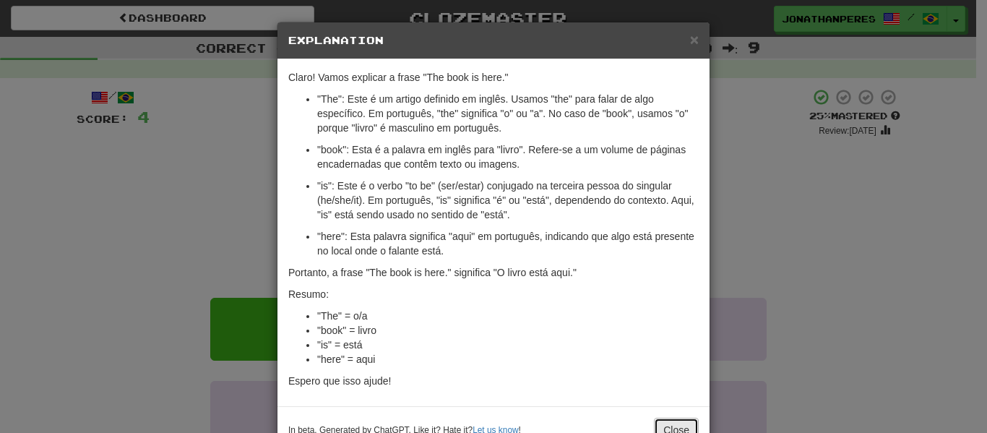
click at [683, 424] on button "Close" at bounding box center [676, 430] width 45 height 25
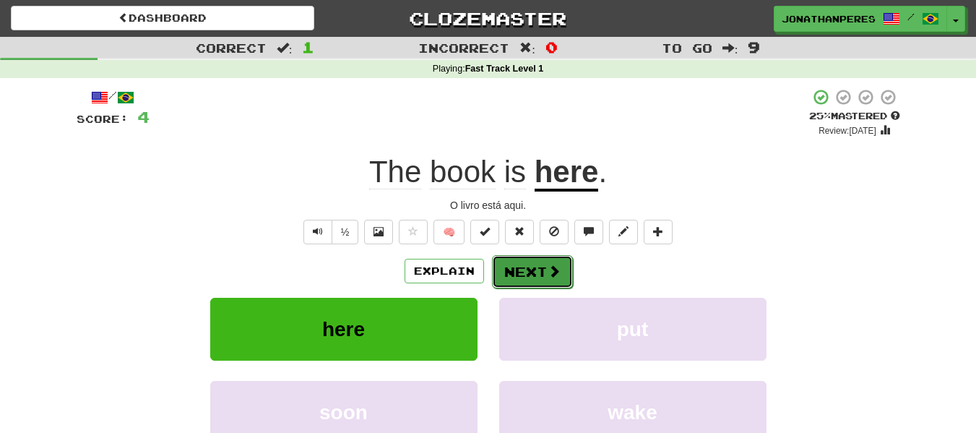
click at [545, 279] on button "Next" at bounding box center [532, 271] width 81 height 33
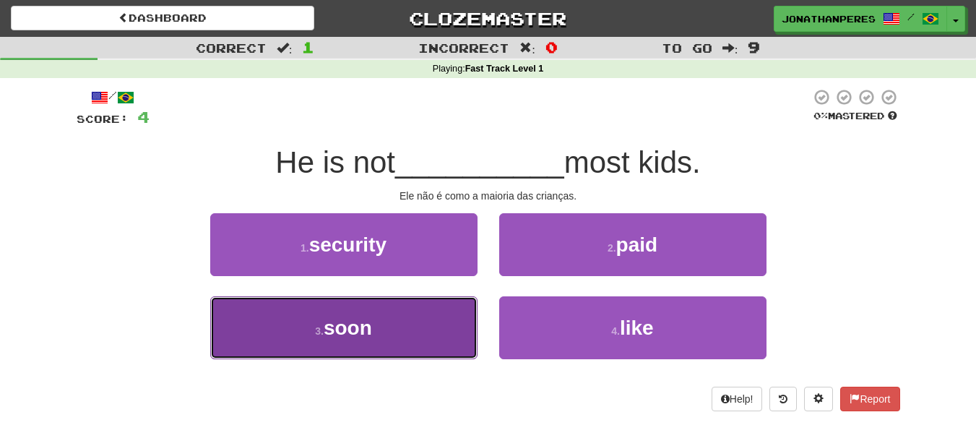
click at [455, 338] on button "3 . soon" at bounding box center [343, 327] width 267 height 63
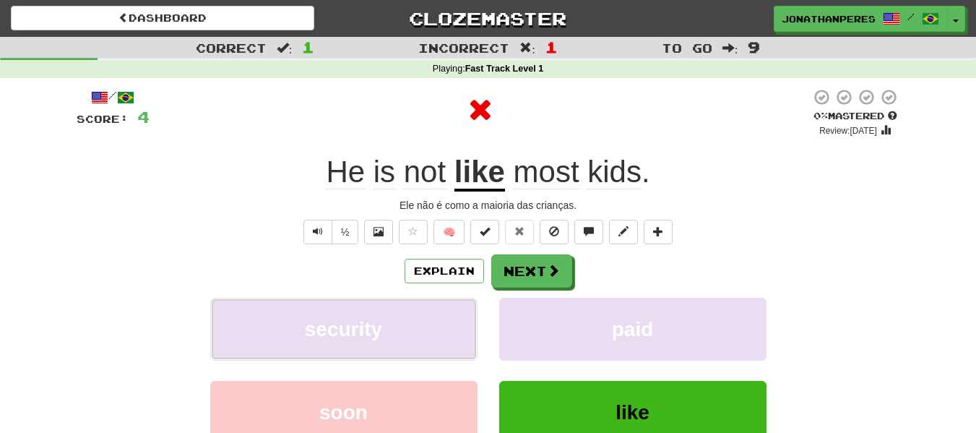
click at [455, 338] on button "security" at bounding box center [343, 329] width 267 height 63
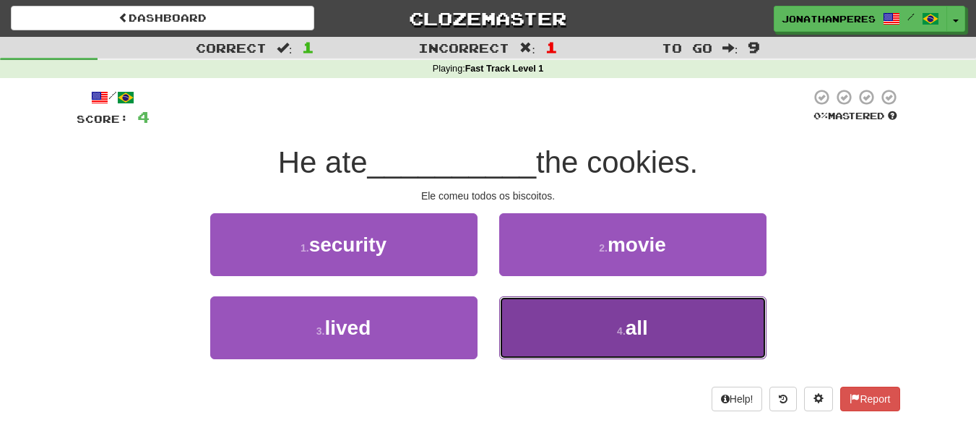
click at [618, 344] on button "4 . all" at bounding box center [632, 327] width 267 height 63
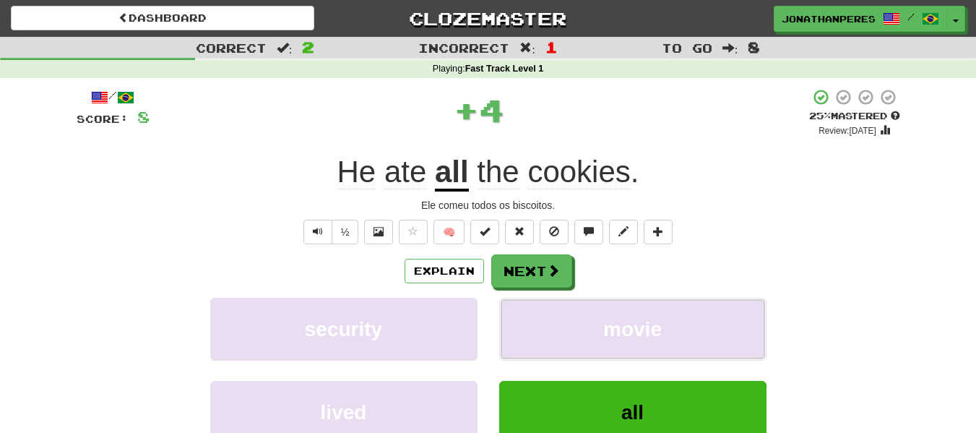
click at [618, 344] on button "movie" at bounding box center [632, 329] width 267 height 63
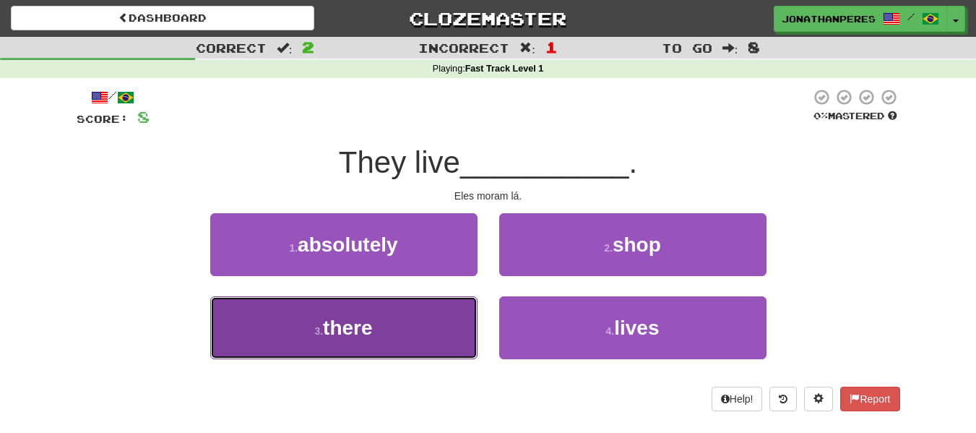
click at [432, 333] on button "3 . there" at bounding box center [343, 327] width 267 height 63
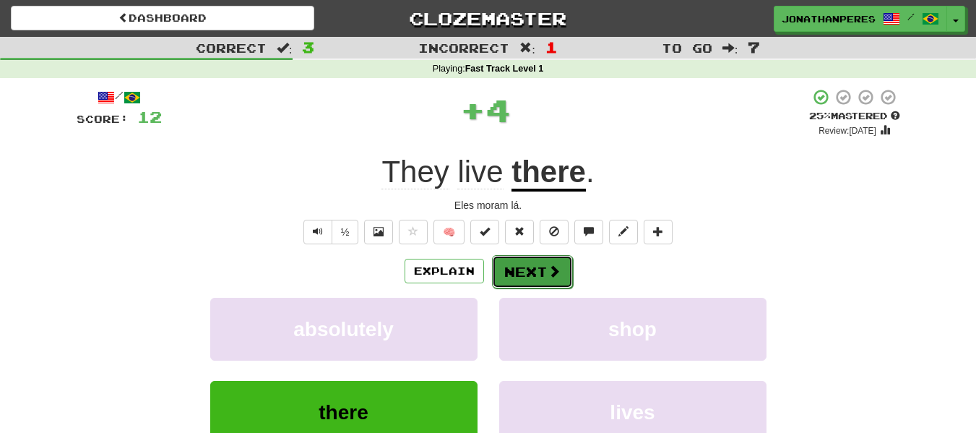
click at [537, 276] on button "Next" at bounding box center [532, 271] width 81 height 33
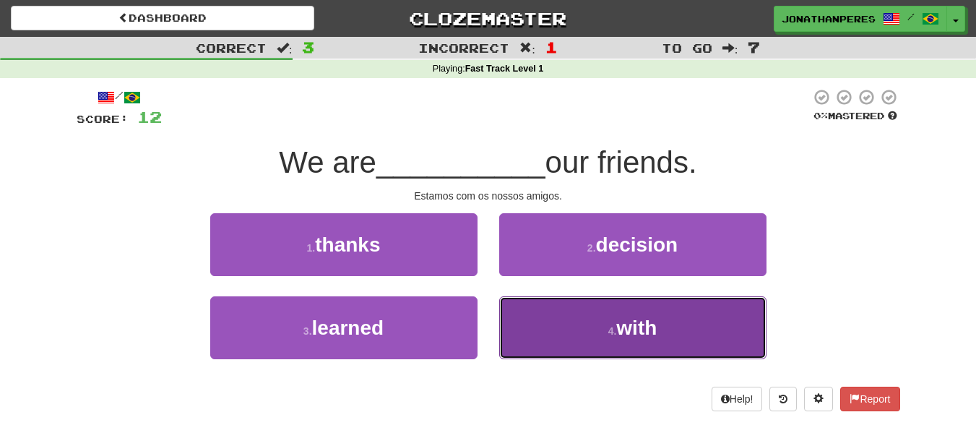
click at [581, 335] on button "4 . with" at bounding box center [632, 327] width 267 height 63
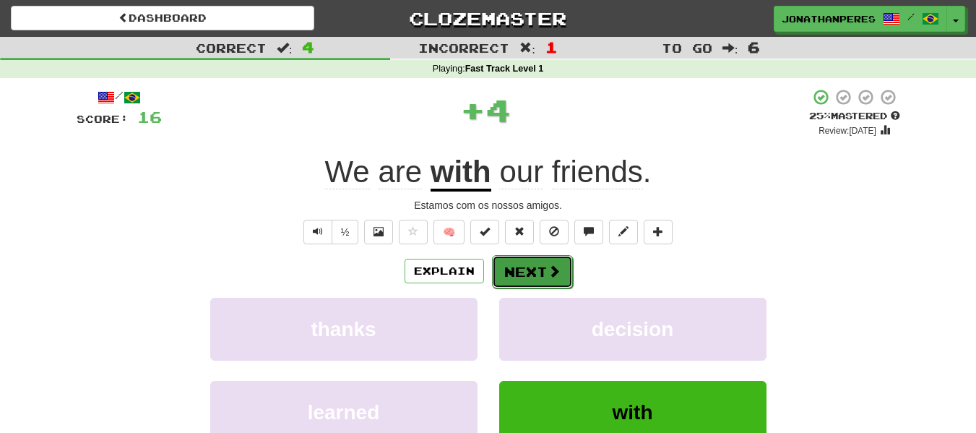
click at [538, 272] on button "Next" at bounding box center [532, 271] width 81 height 33
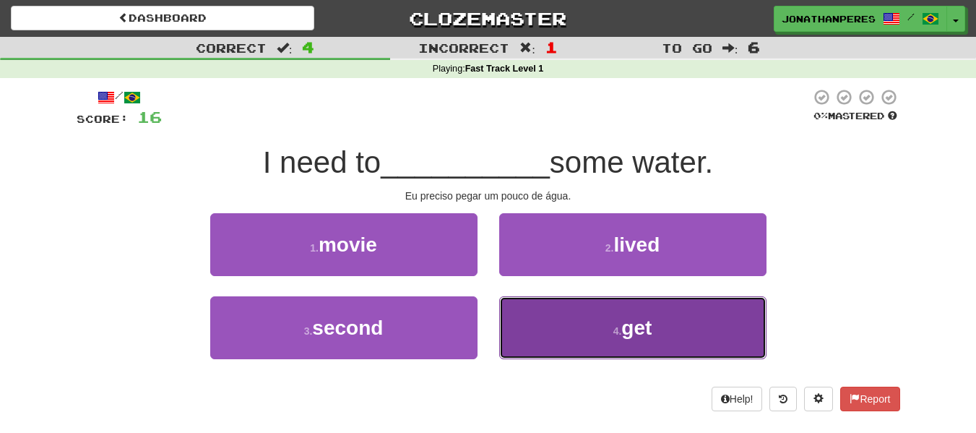
click at [556, 319] on button "4 . get" at bounding box center [632, 327] width 267 height 63
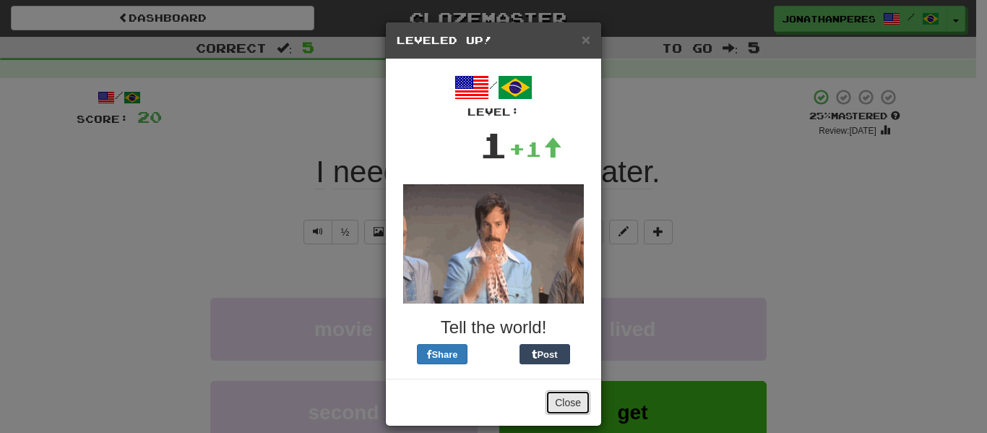
click at [570, 390] on button "Close" at bounding box center [567, 402] width 45 height 25
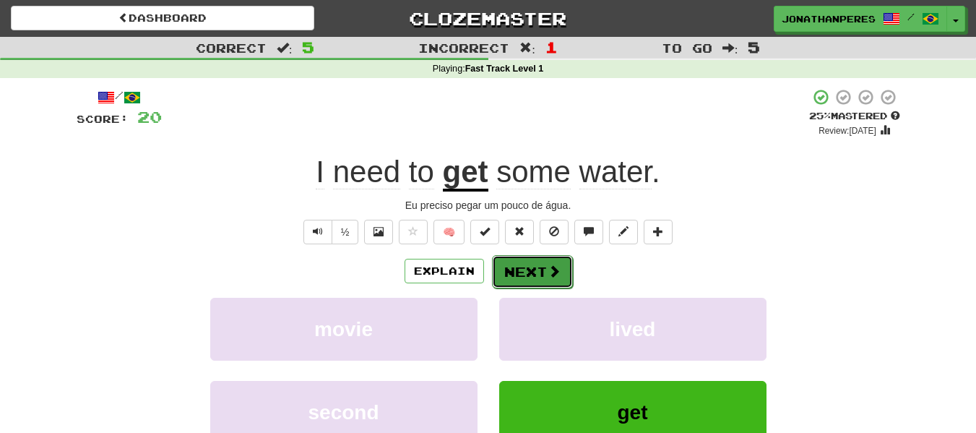
click at [527, 277] on button "Next" at bounding box center [532, 271] width 81 height 33
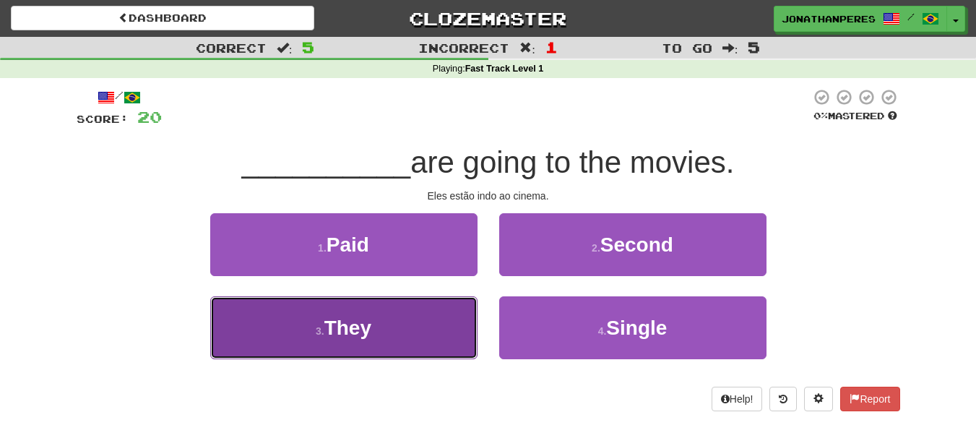
click at [406, 316] on button "3 . They" at bounding box center [343, 327] width 267 height 63
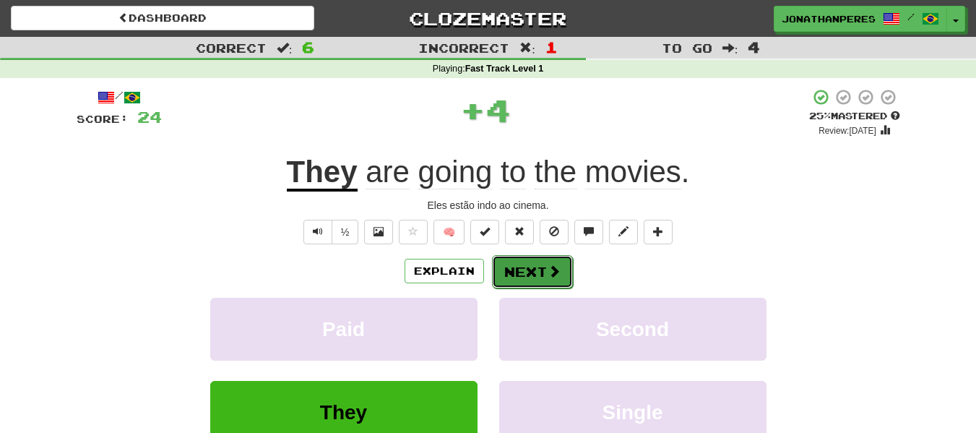
click at [519, 275] on button "Next" at bounding box center [532, 271] width 81 height 33
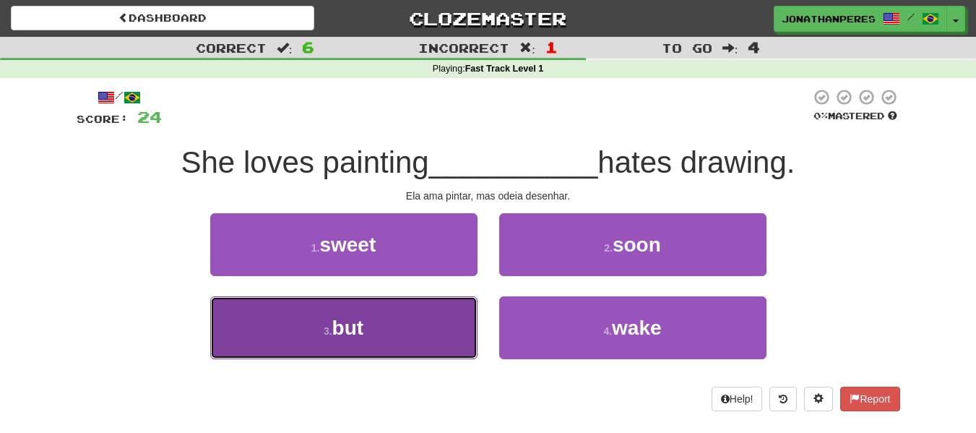
click at [416, 333] on button "3 . but" at bounding box center [343, 327] width 267 height 63
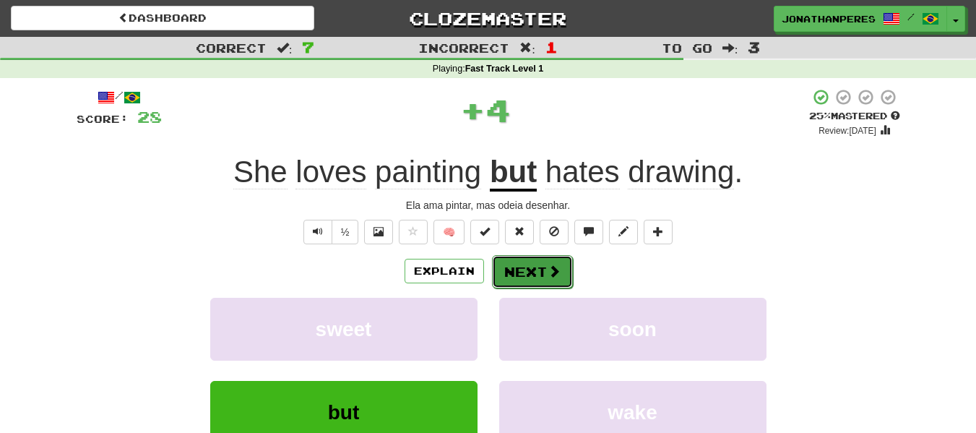
click at [558, 286] on button "Next" at bounding box center [532, 271] width 81 height 33
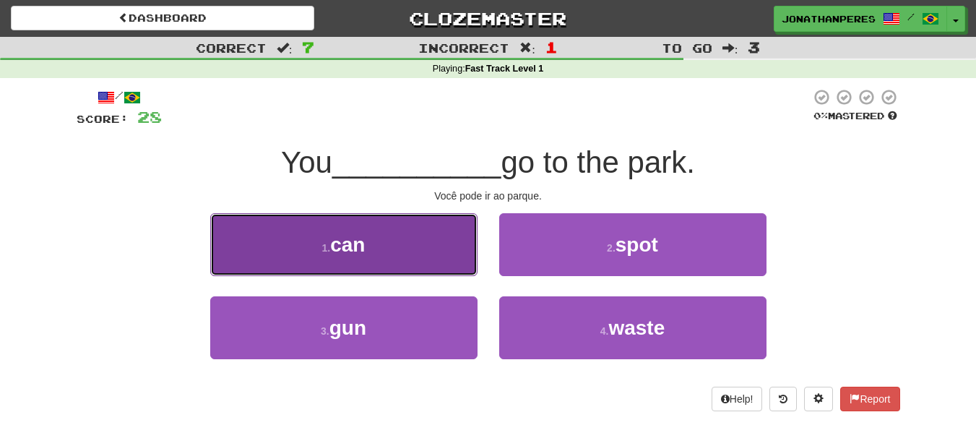
click at [355, 259] on button "1 . can" at bounding box center [343, 244] width 267 height 63
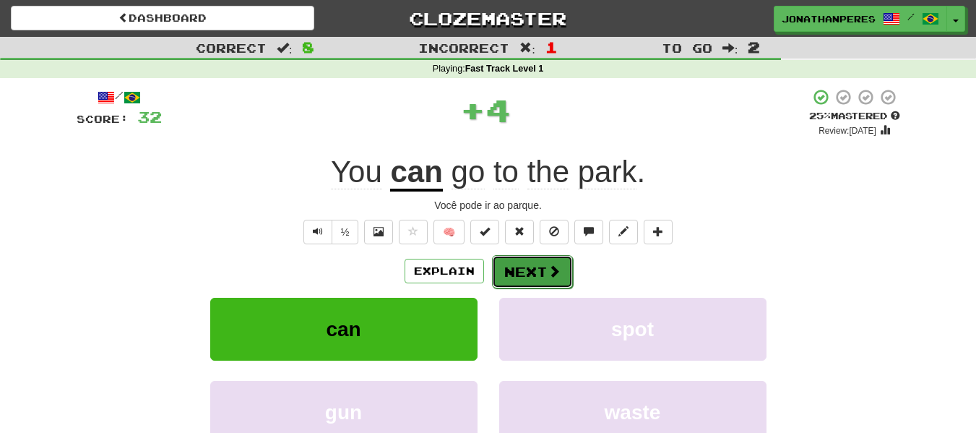
click at [522, 277] on button "Next" at bounding box center [532, 271] width 81 height 33
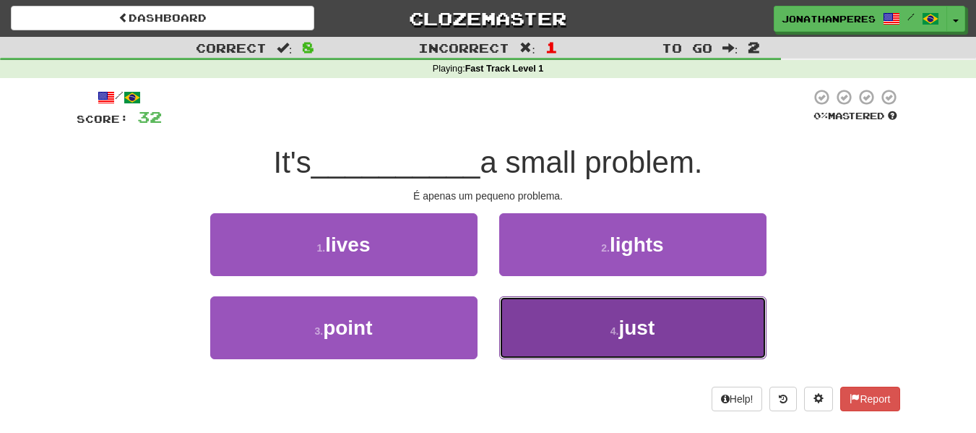
click at [605, 335] on button "4 . just" at bounding box center [632, 327] width 267 height 63
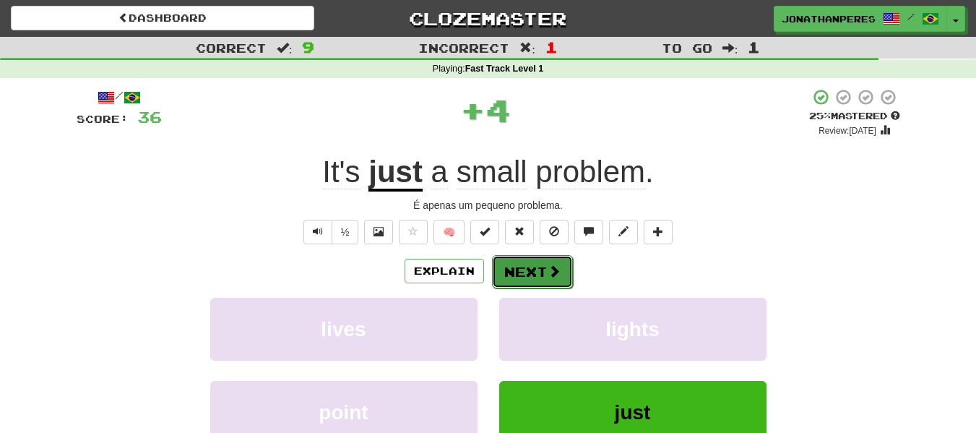
click at [528, 267] on button "Next" at bounding box center [532, 271] width 81 height 33
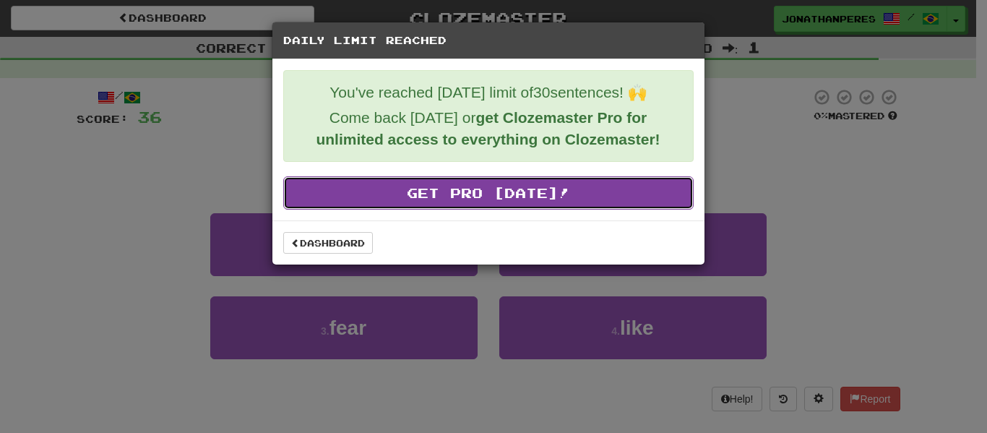
click at [597, 178] on link "Get Pro [DATE]!" at bounding box center [488, 192] width 410 height 33
